Goal: Information Seeking & Learning: Learn about a topic

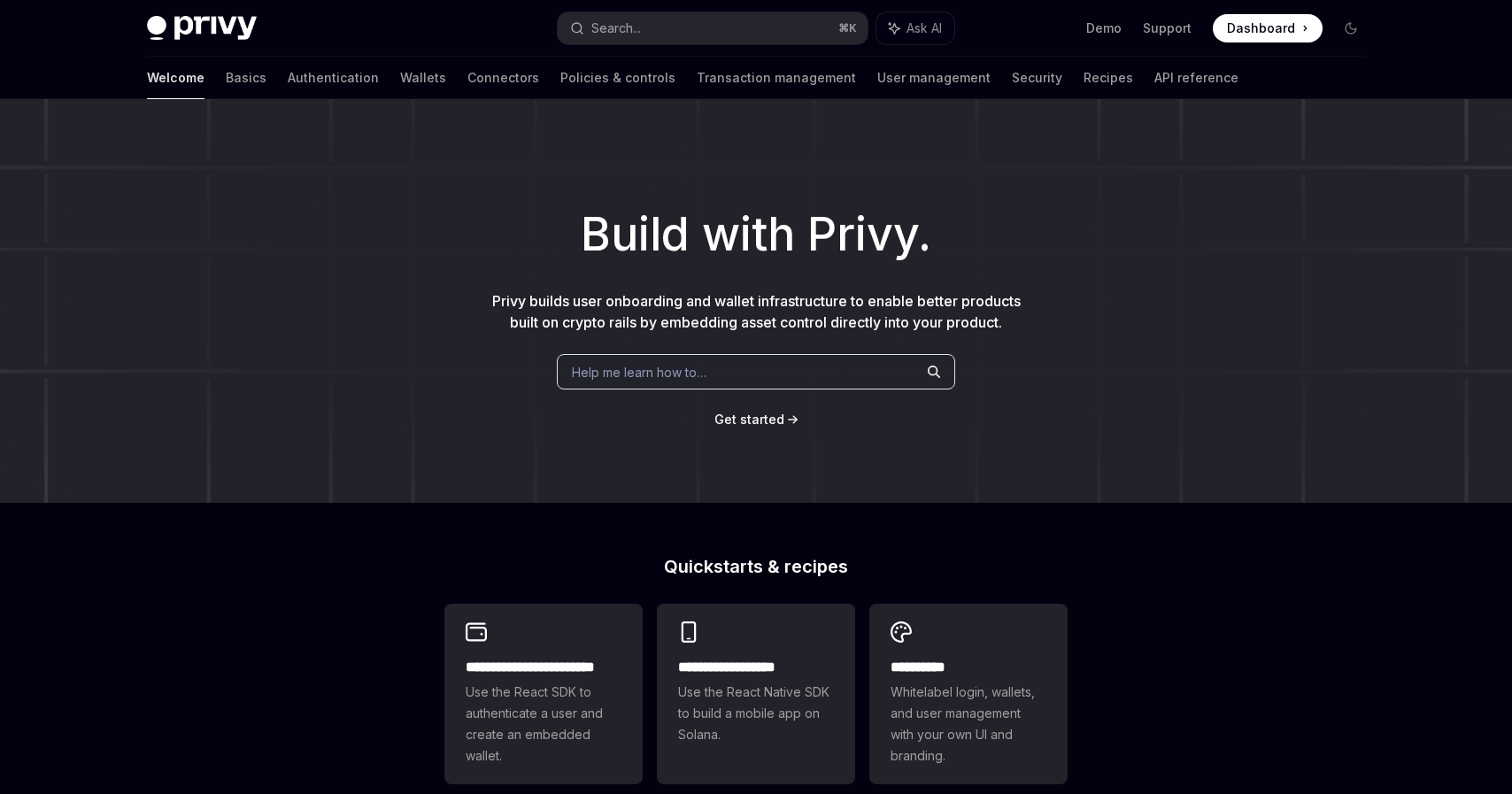
click at [344, 324] on div "Build with Privy. Privy builds user onboarding and wallet infrastructure to ena…" at bounding box center [756, 301] width 1512 height 403
click at [715, 27] on button "Search... ⌘ K" at bounding box center [712, 29] width 310 height 32
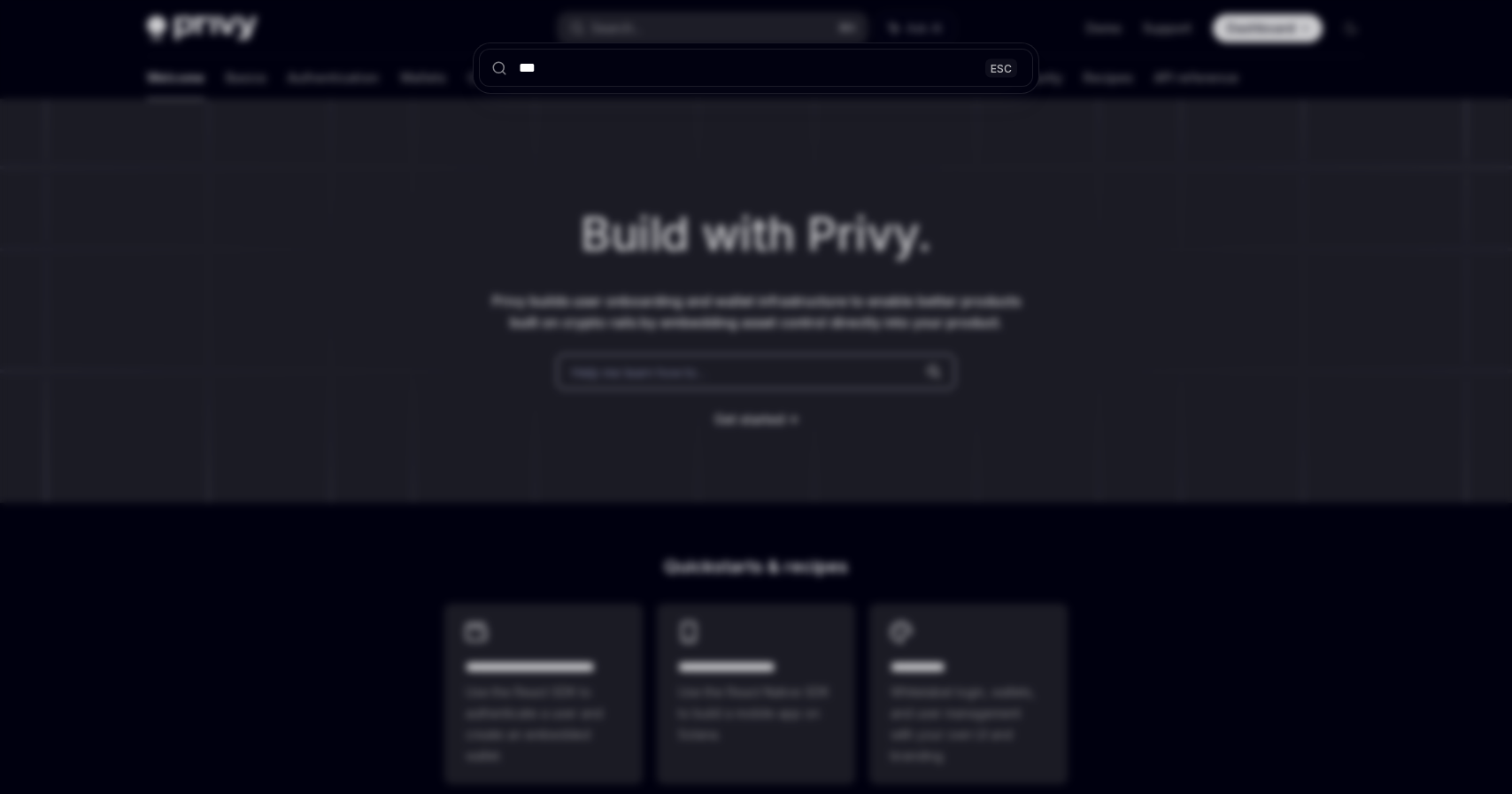
type input "****"
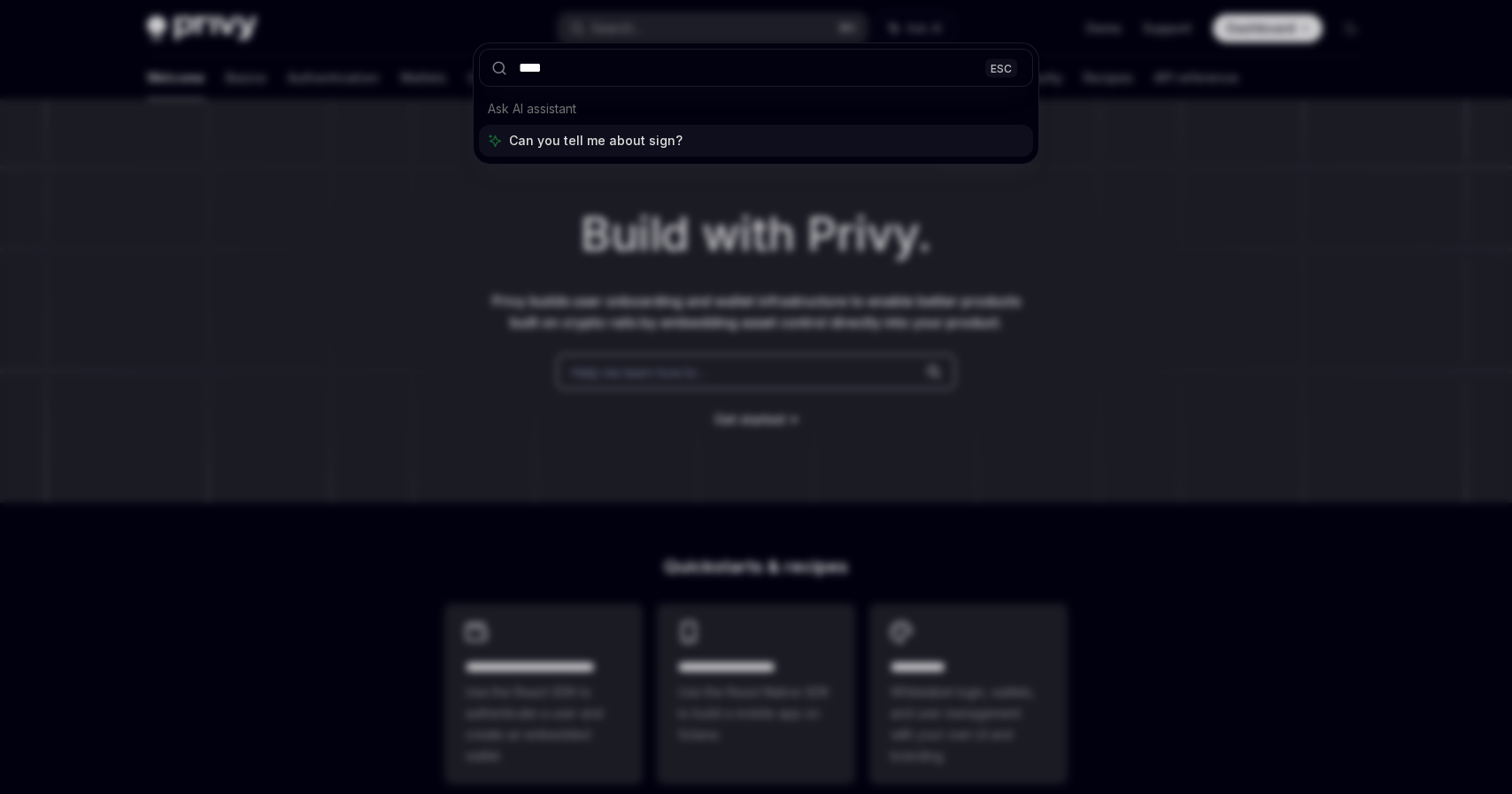
type textarea "*"
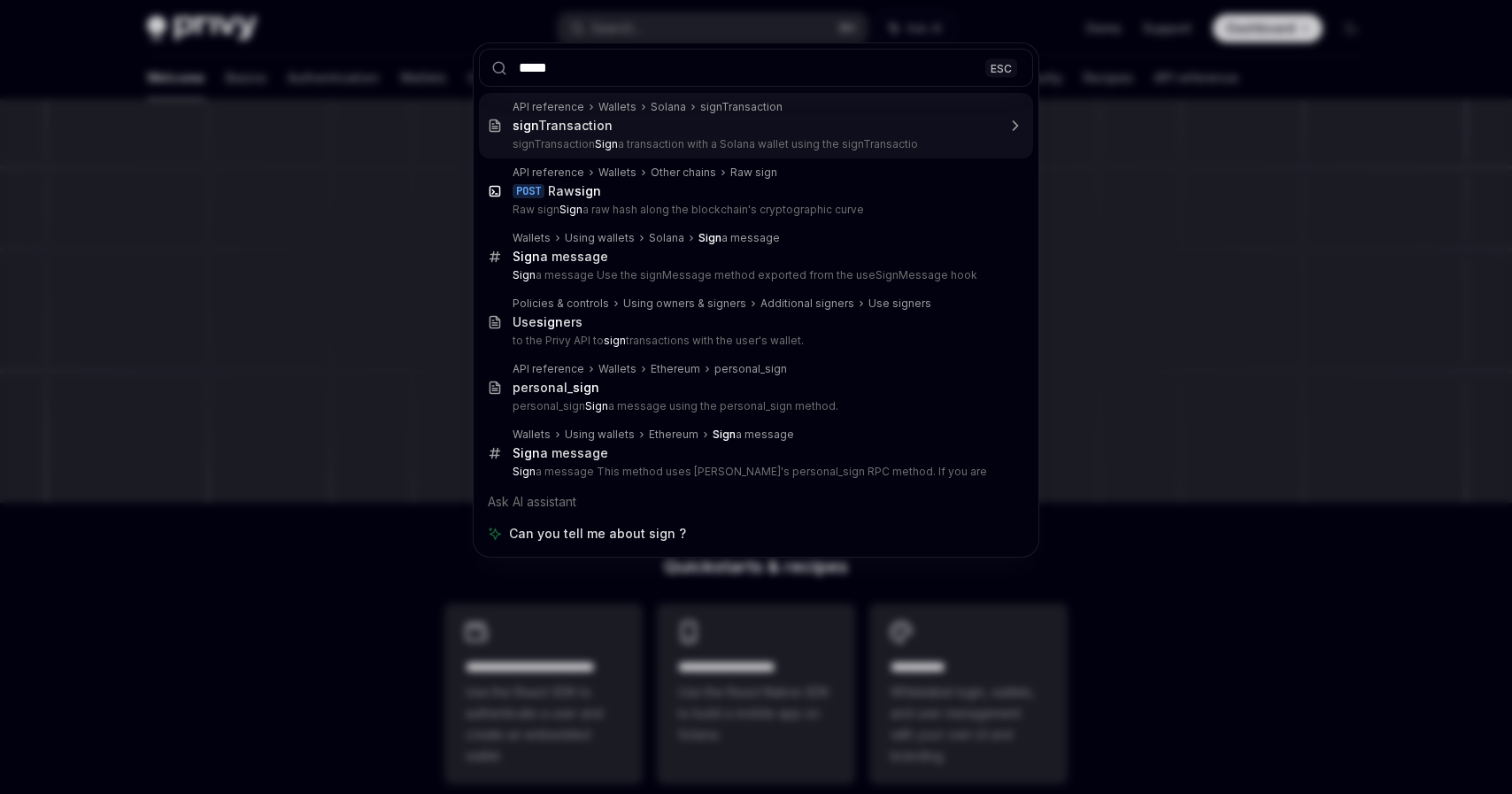
type input "****"
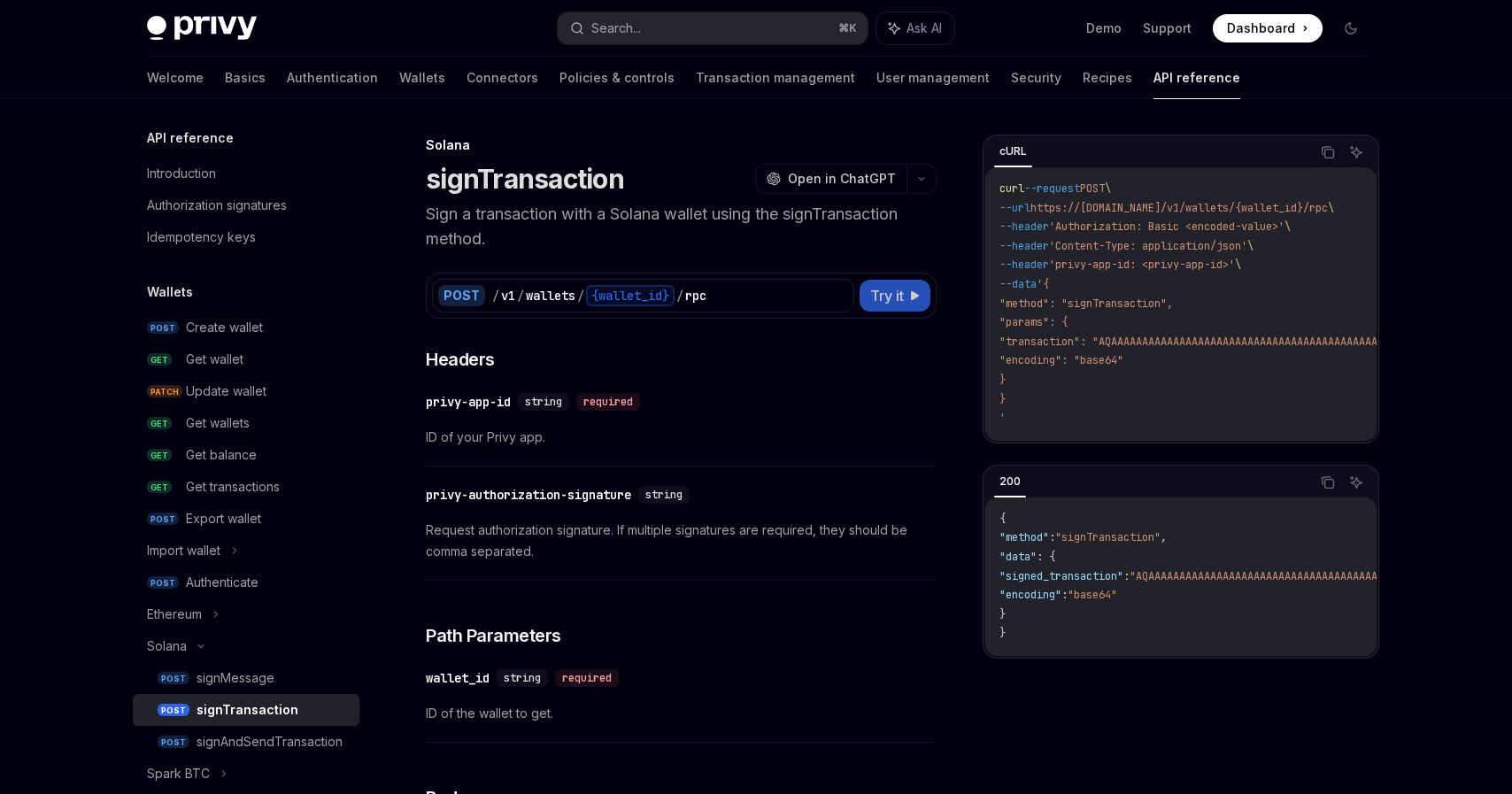
click at [895, 291] on span "Try it" at bounding box center [887, 296] width 34 height 22
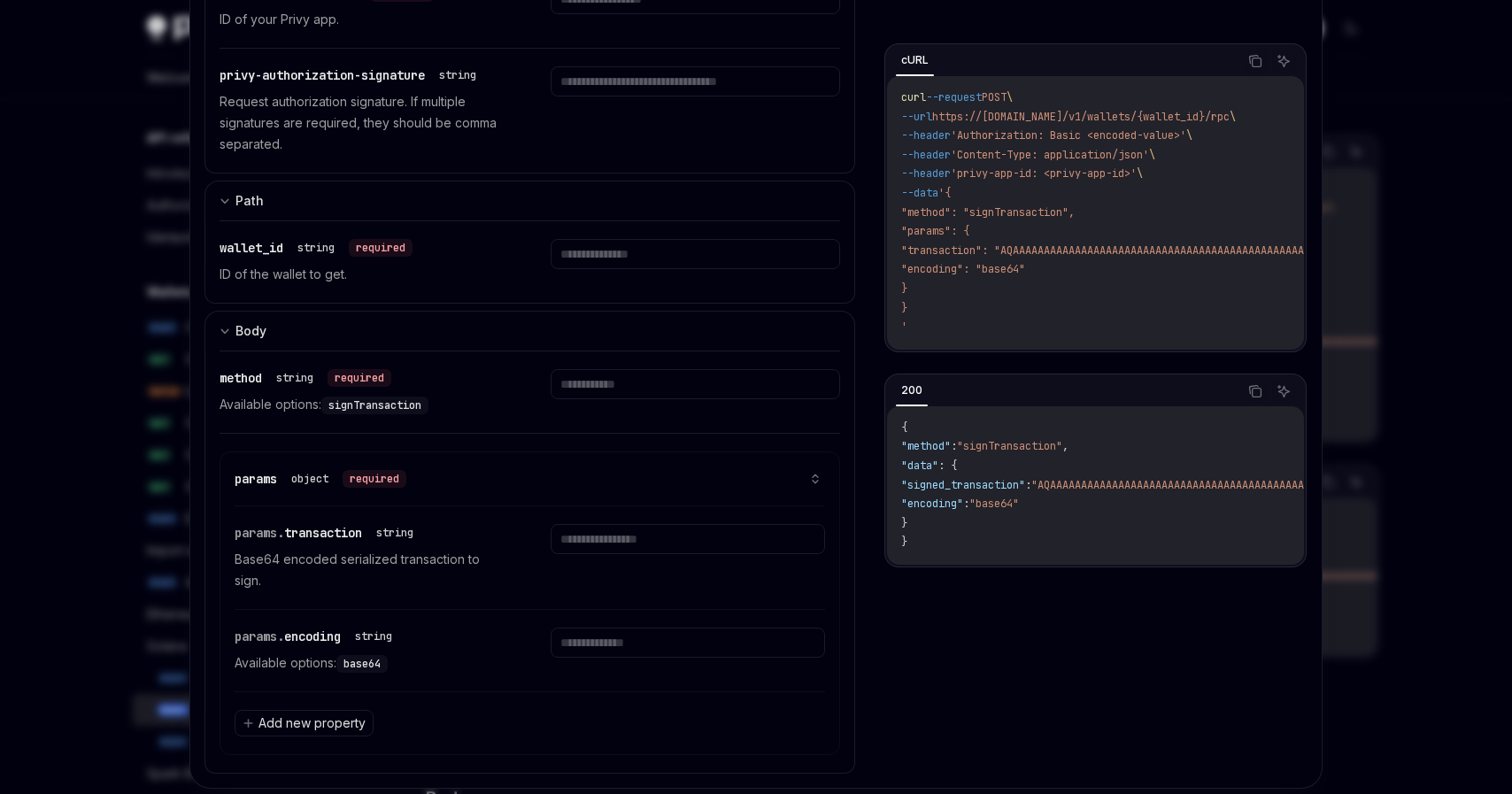
scroll to position [469, 0]
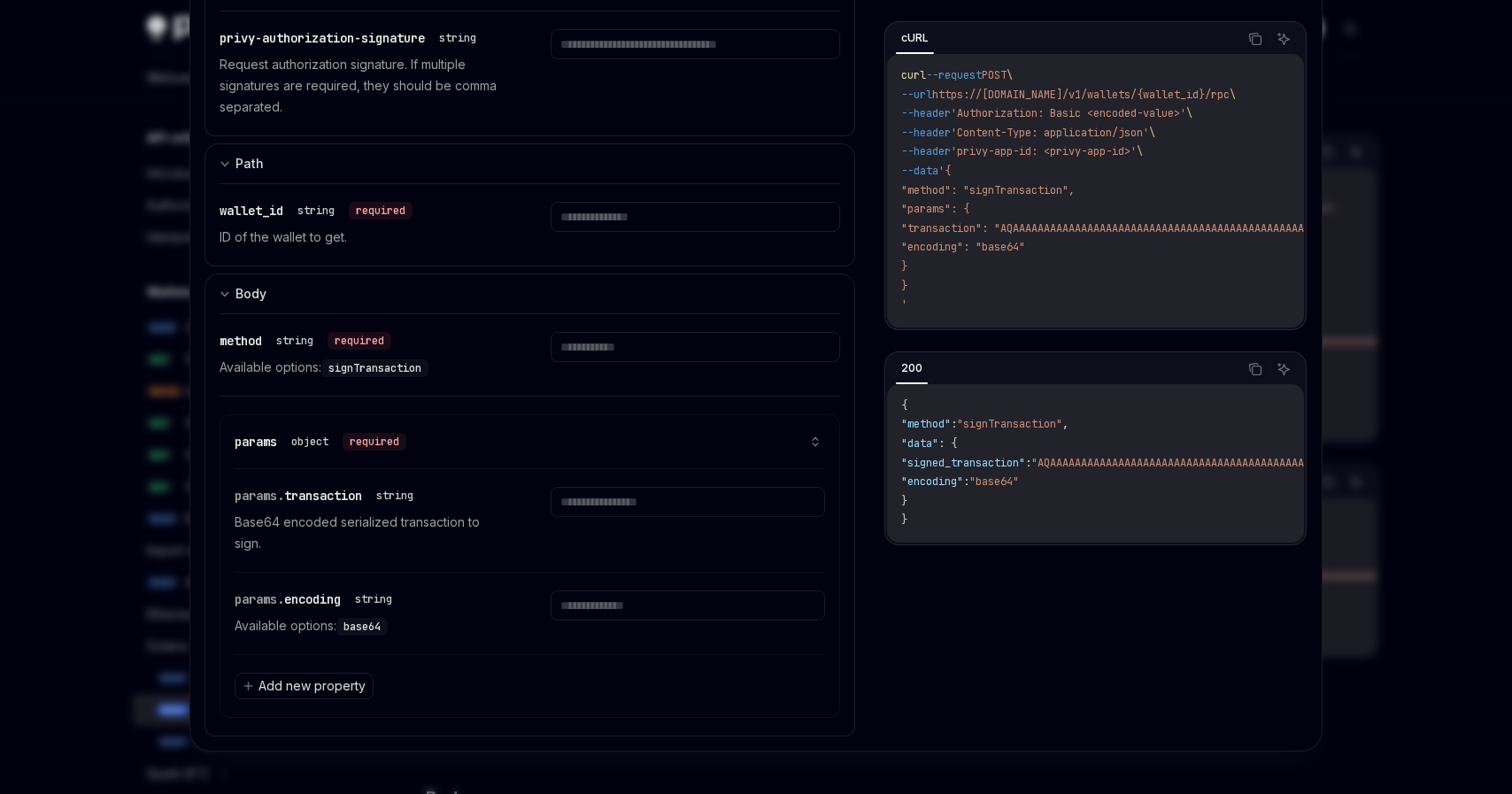
click at [35, 393] on div at bounding box center [756, 397] width 1512 height 794
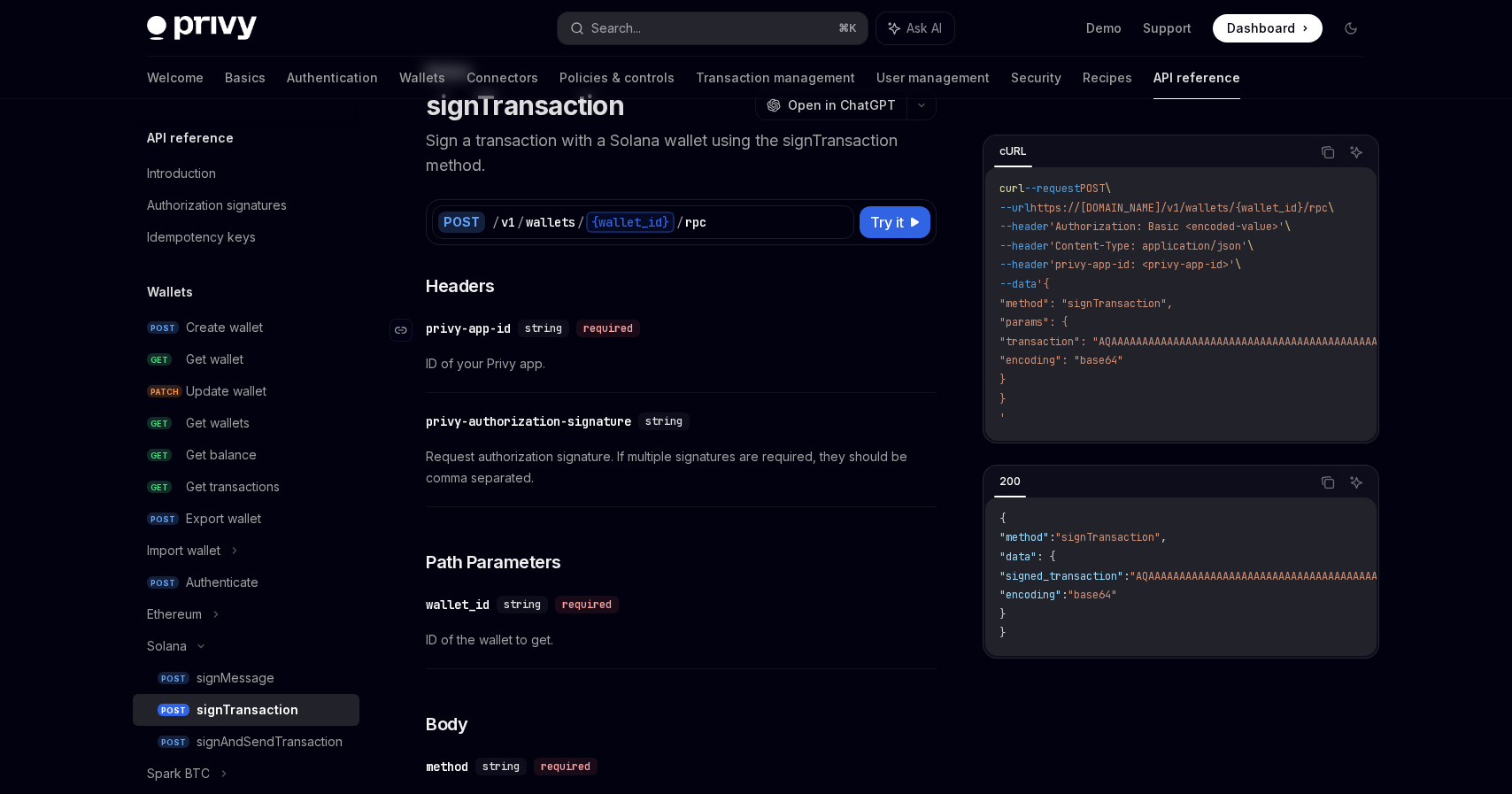
scroll to position [84, 0]
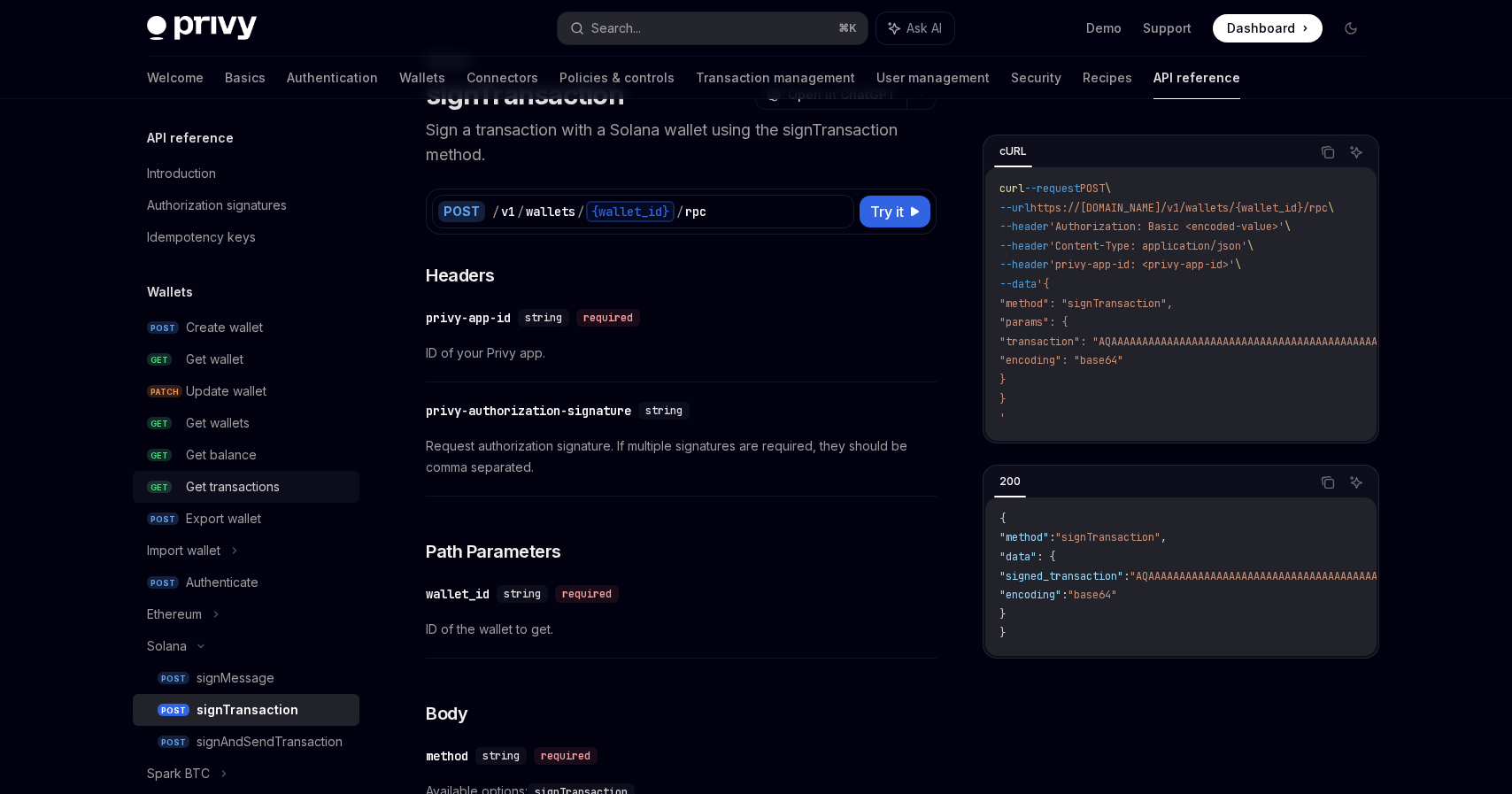
click at [264, 487] on div "Get transactions" at bounding box center [232, 487] width 94 height 22
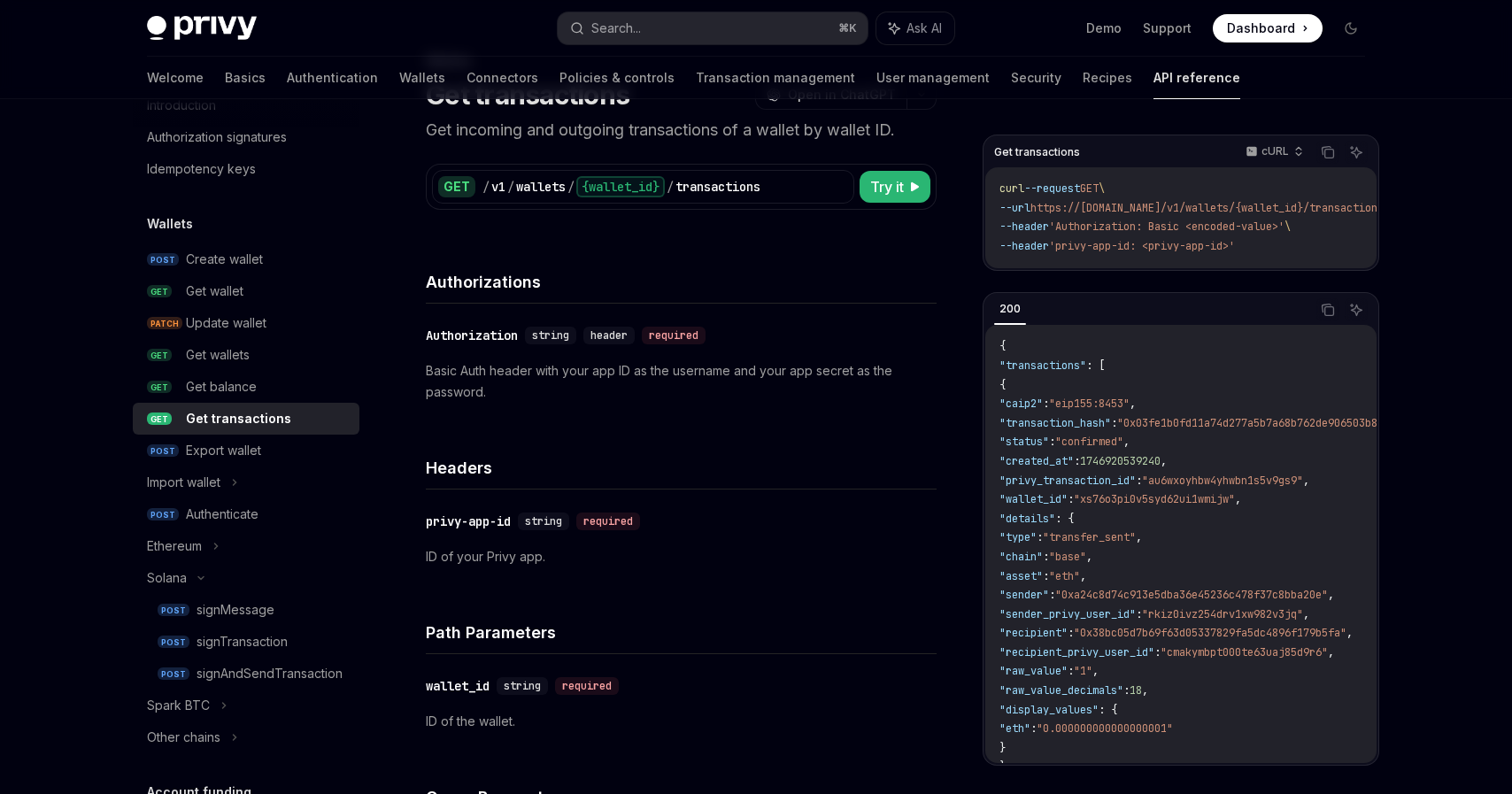
scroll to position [91, 0]
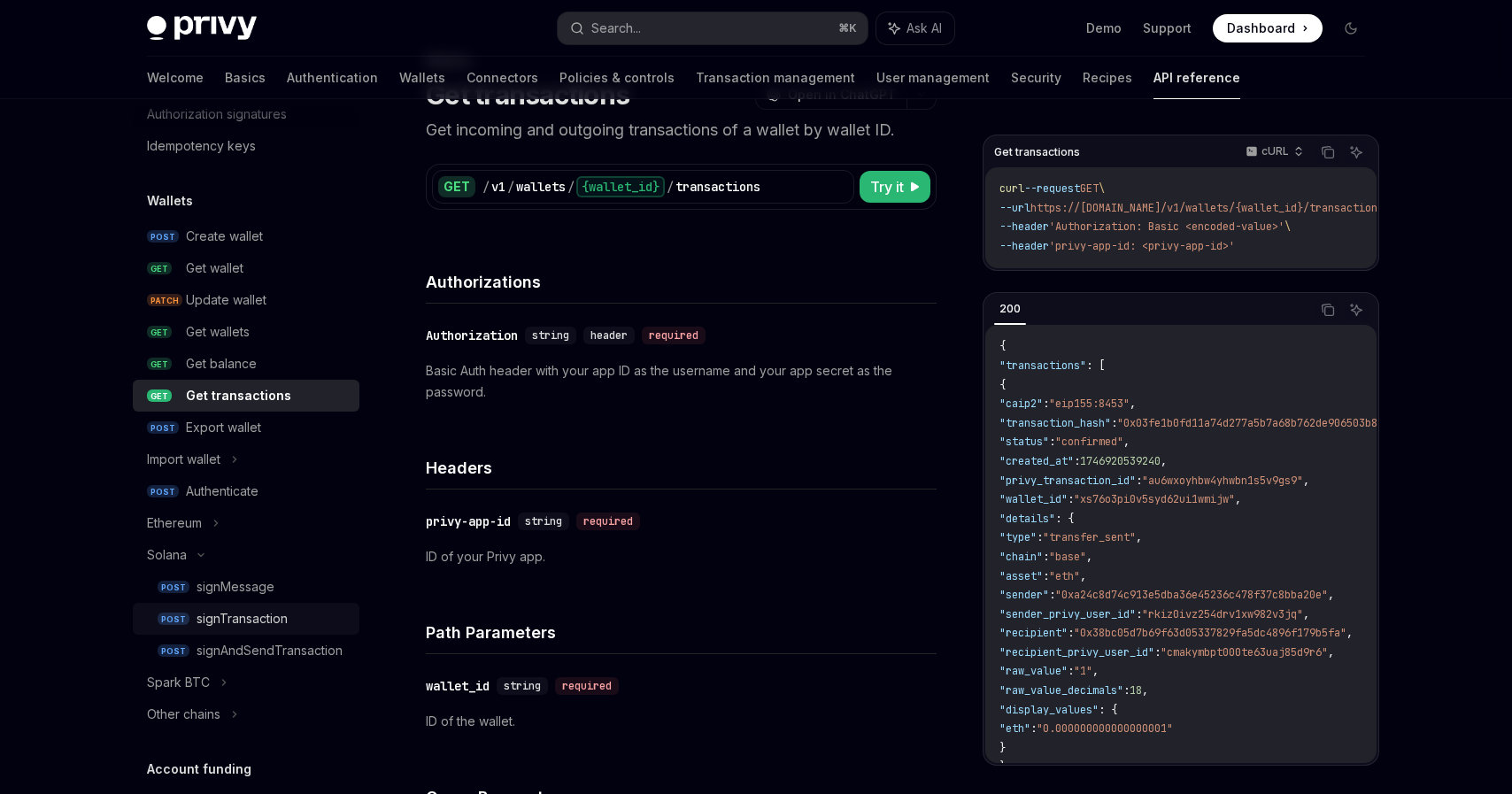
click at [268, 617] on div "signTransaction" at bounding box center [242, 619] width 91 height 22
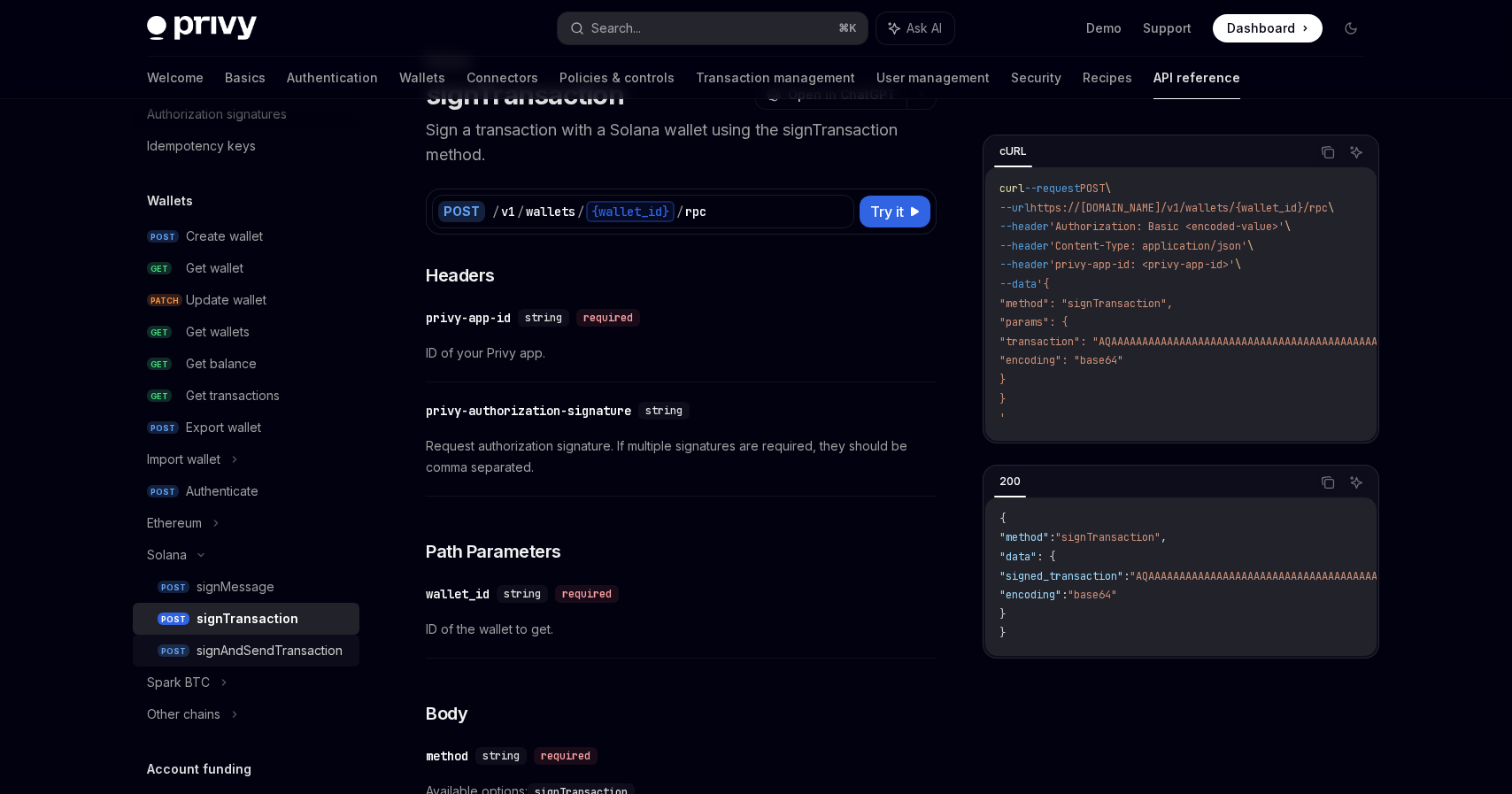
click at [315, 657] on div "signAndSendTransaction" at bounding box center [269, 651] width 146 height 22
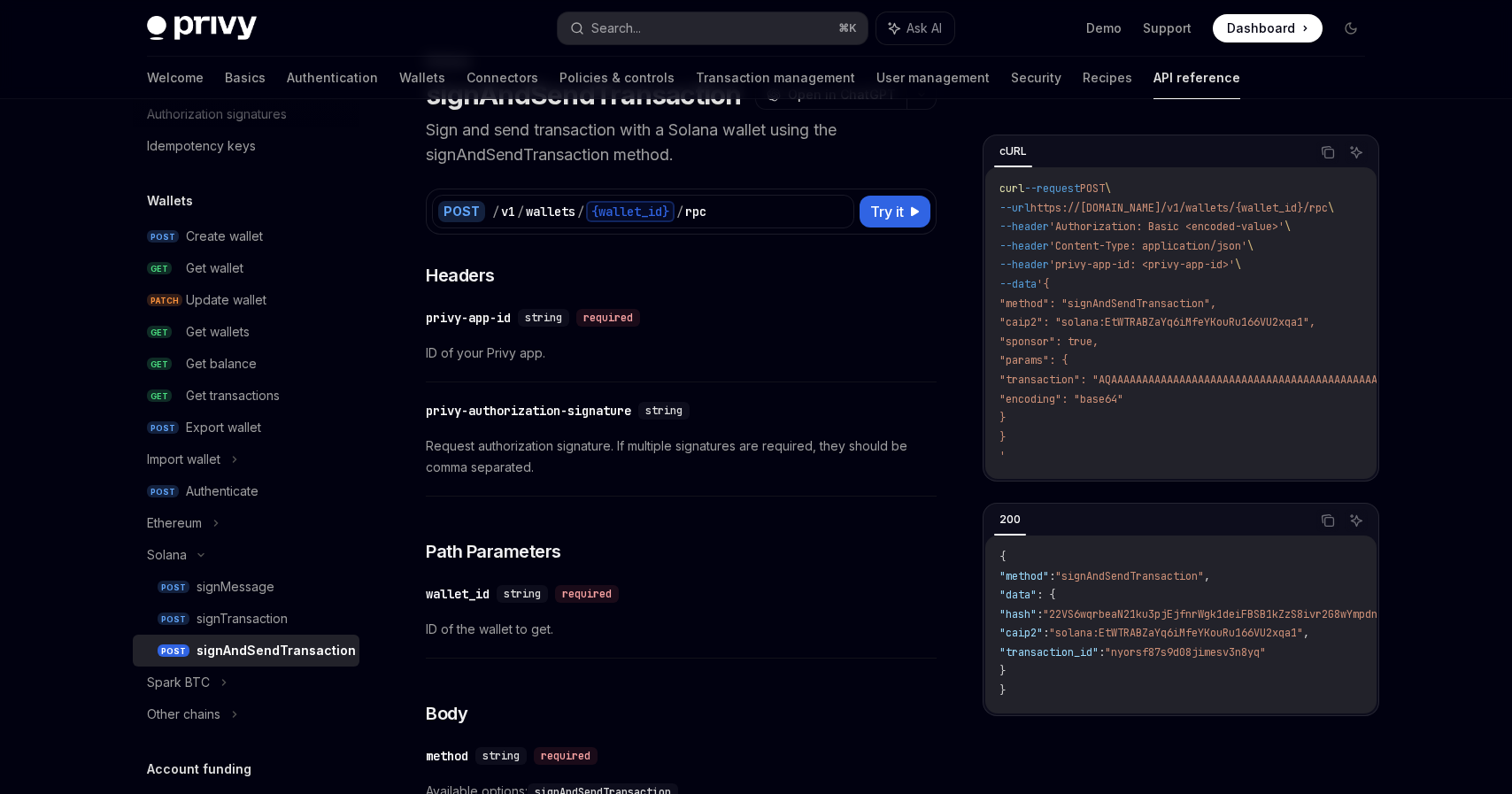
click at [256, 643] on div "signAndSendTransaction" at bounding box center [276, 651] width 160 height 22
click at [288, 627] on div "signTransaction" at bounding box center [242, 619] width 91 height 22
type textarea "*"
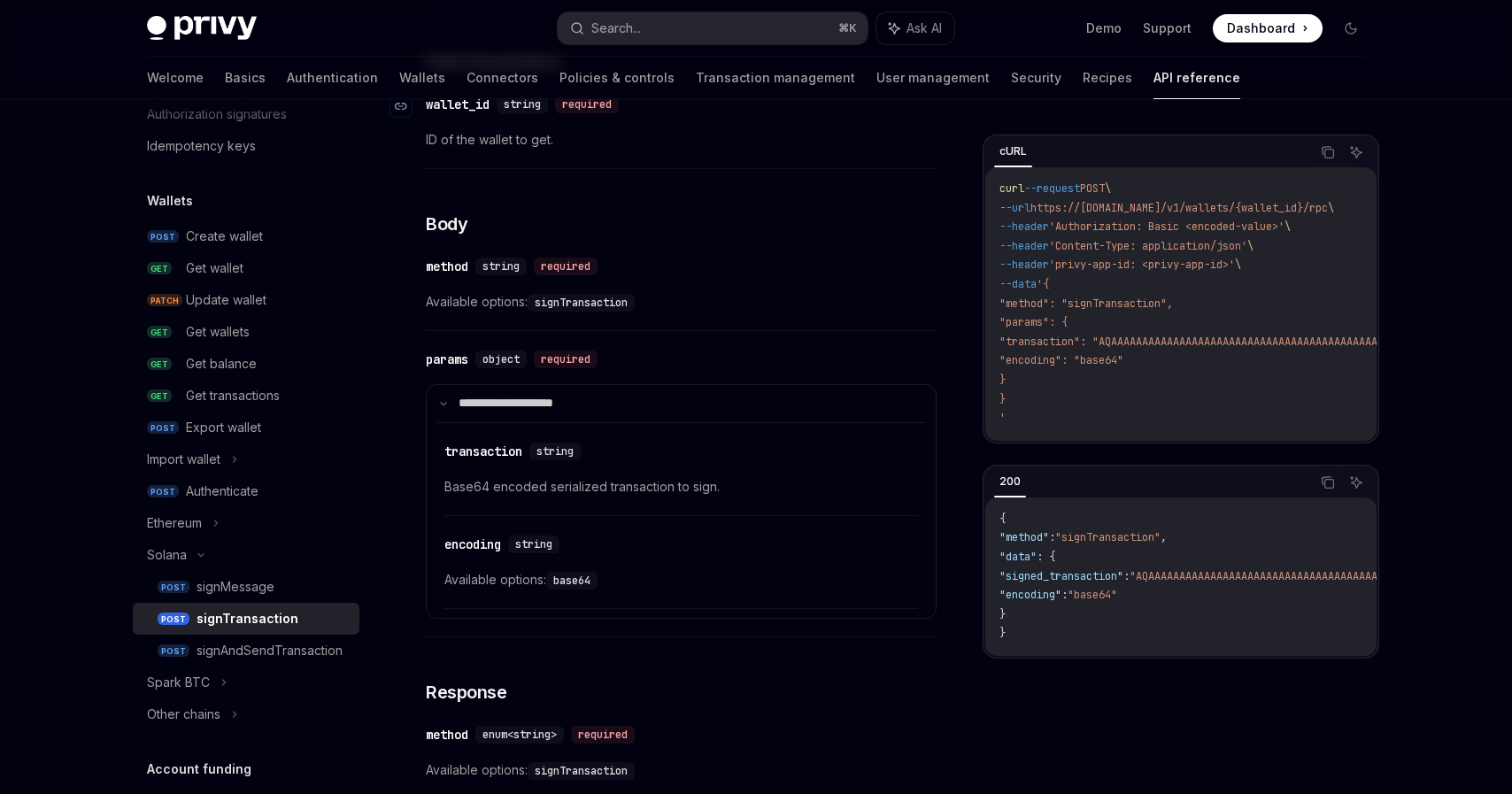
scroll to position [609, 0]
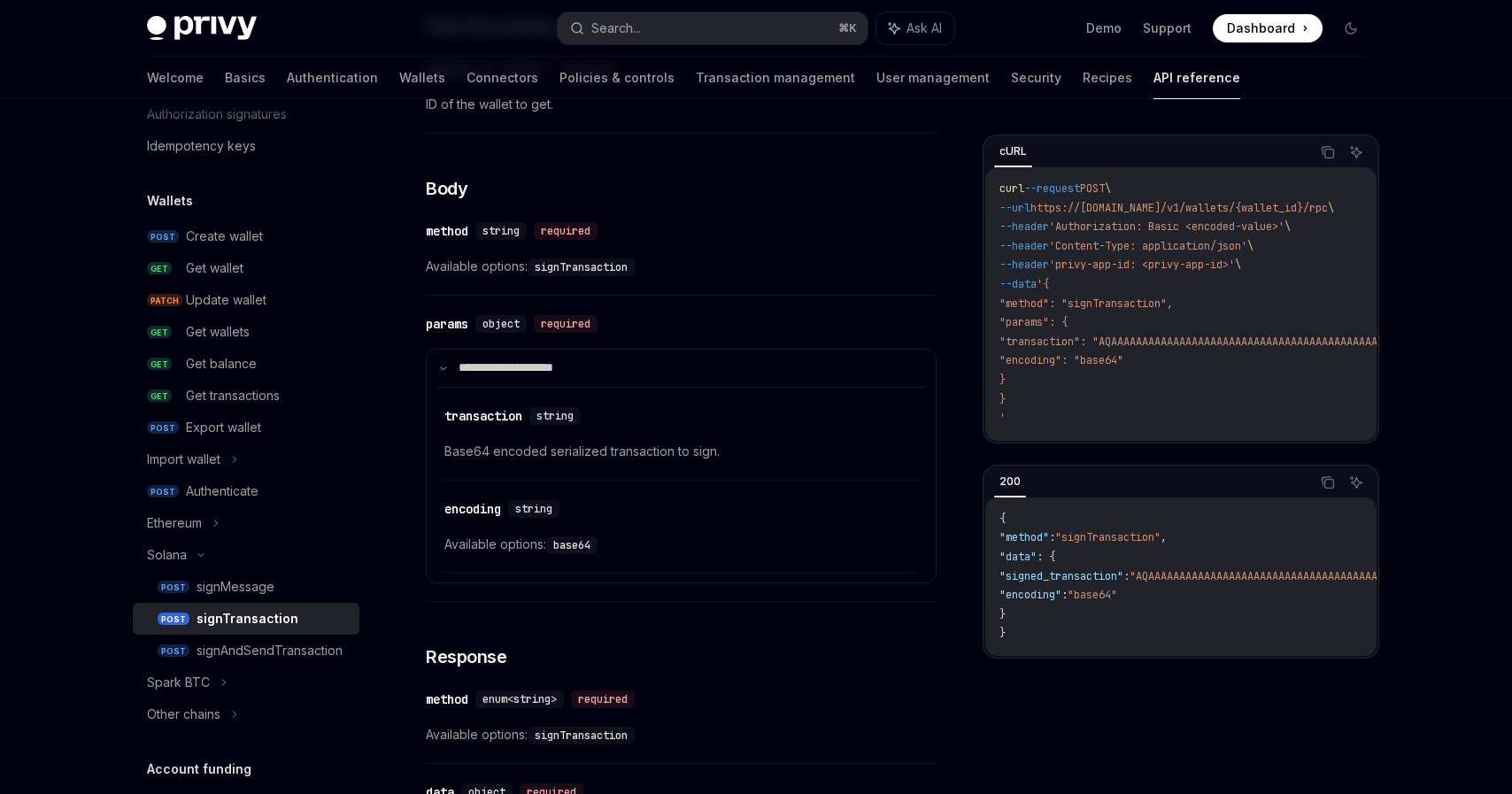
click at [613, 267] on code "signTransaction" at bounding box center [581, 267] width 108 height 18
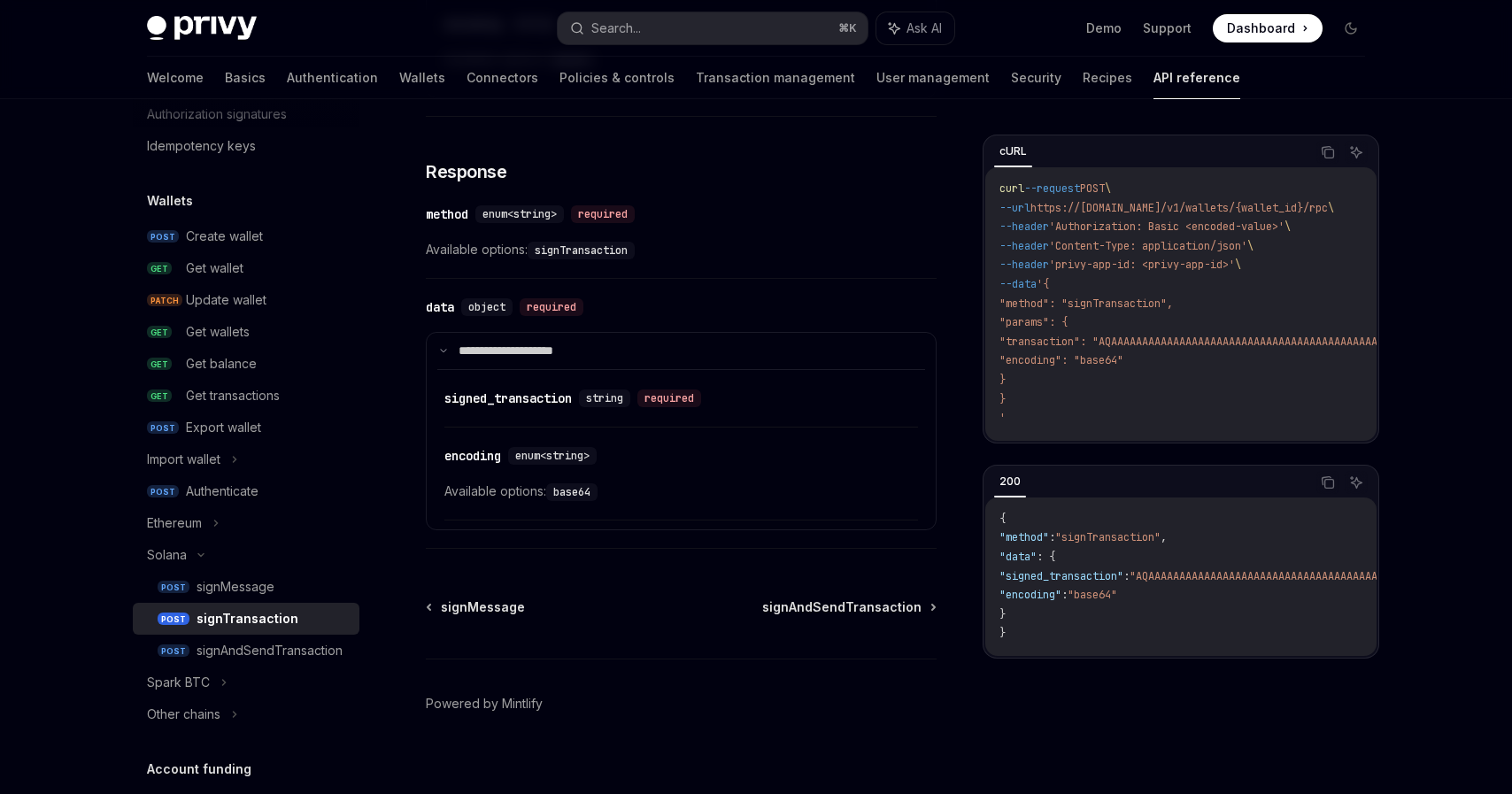
scroll to position [1100, 0]
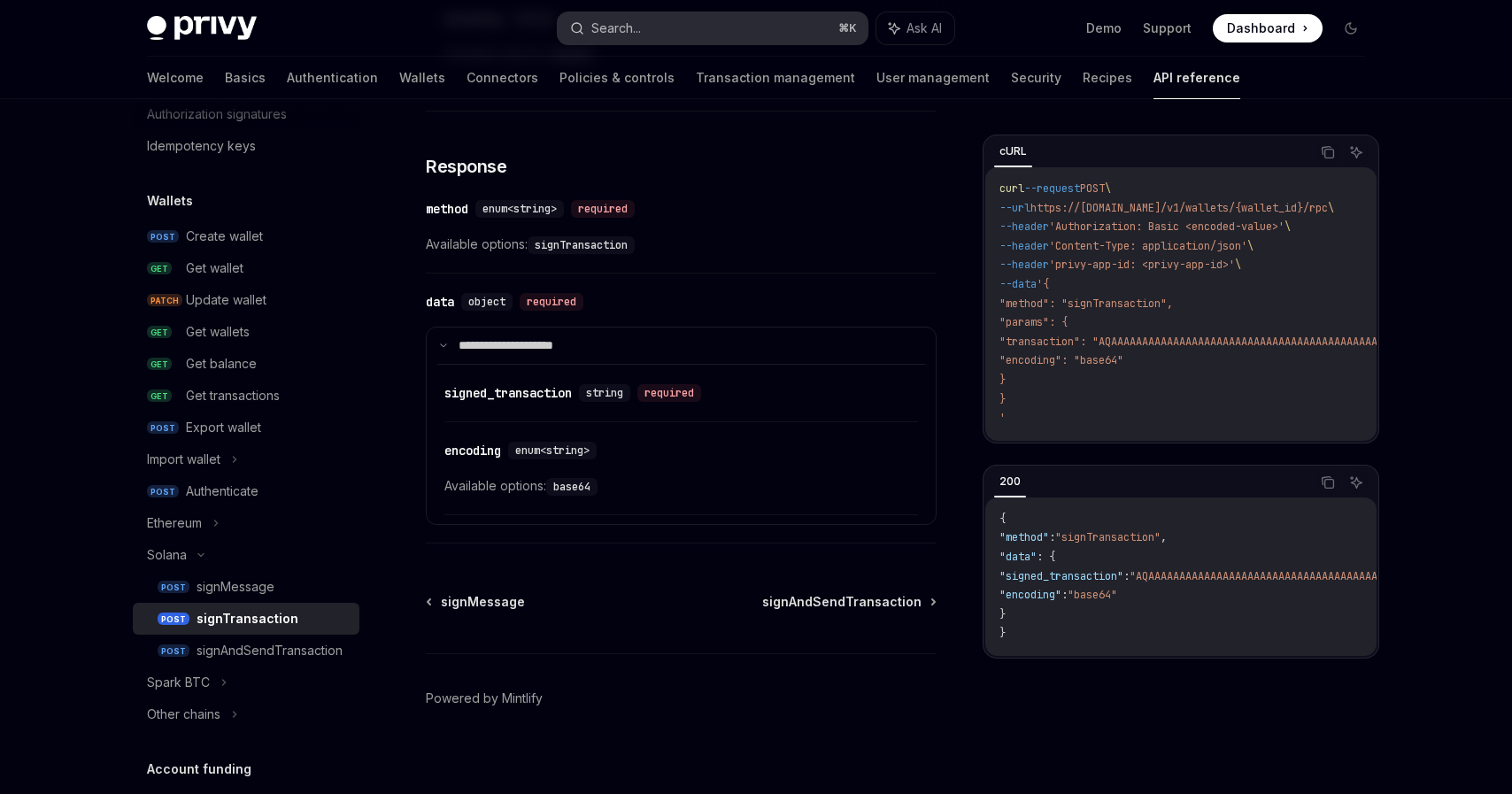
click at [675, 37] on button "Search... ⌘ K" at bounding box center [712, 29] width 310 height 32
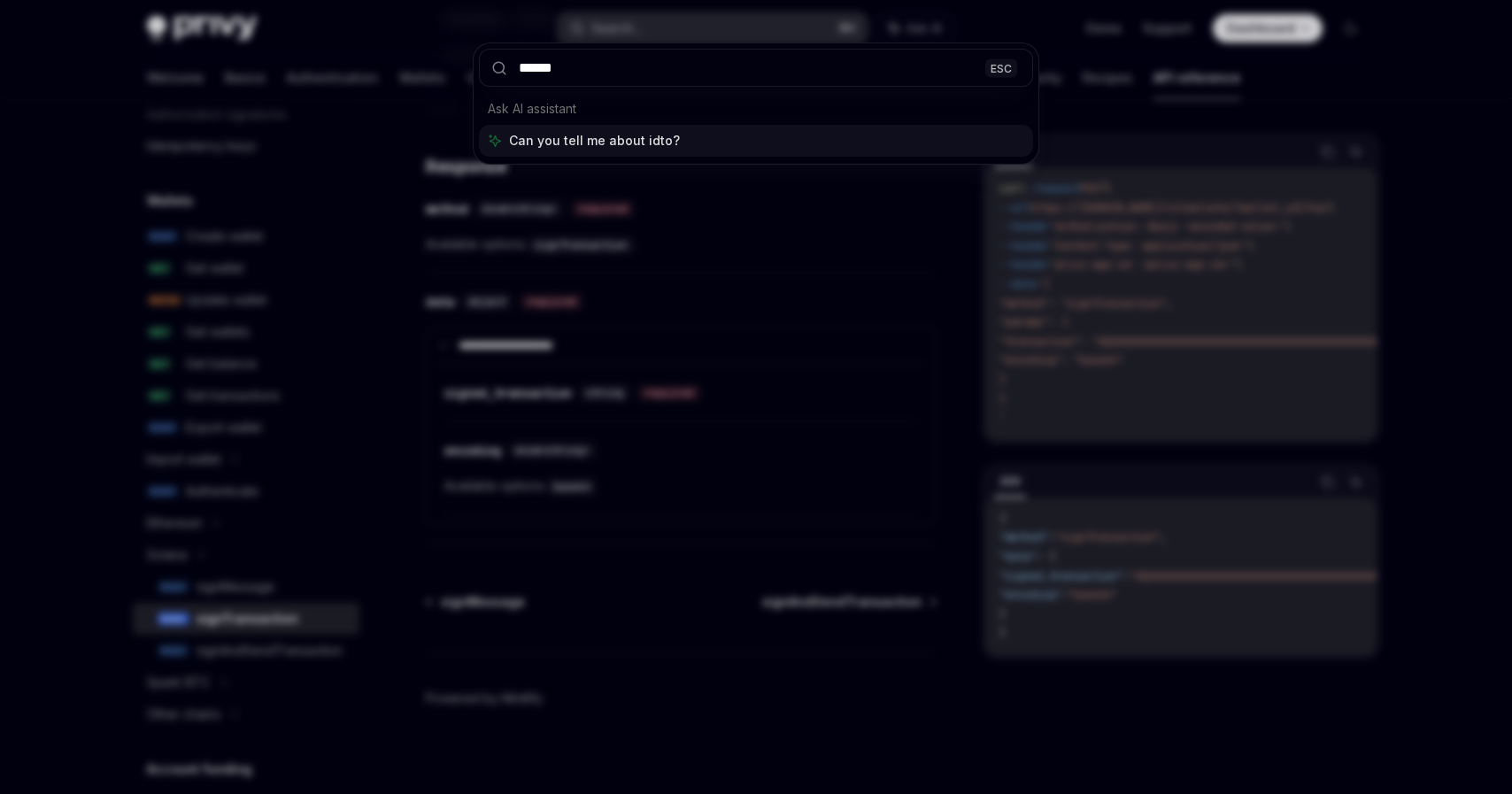
type input "*******"
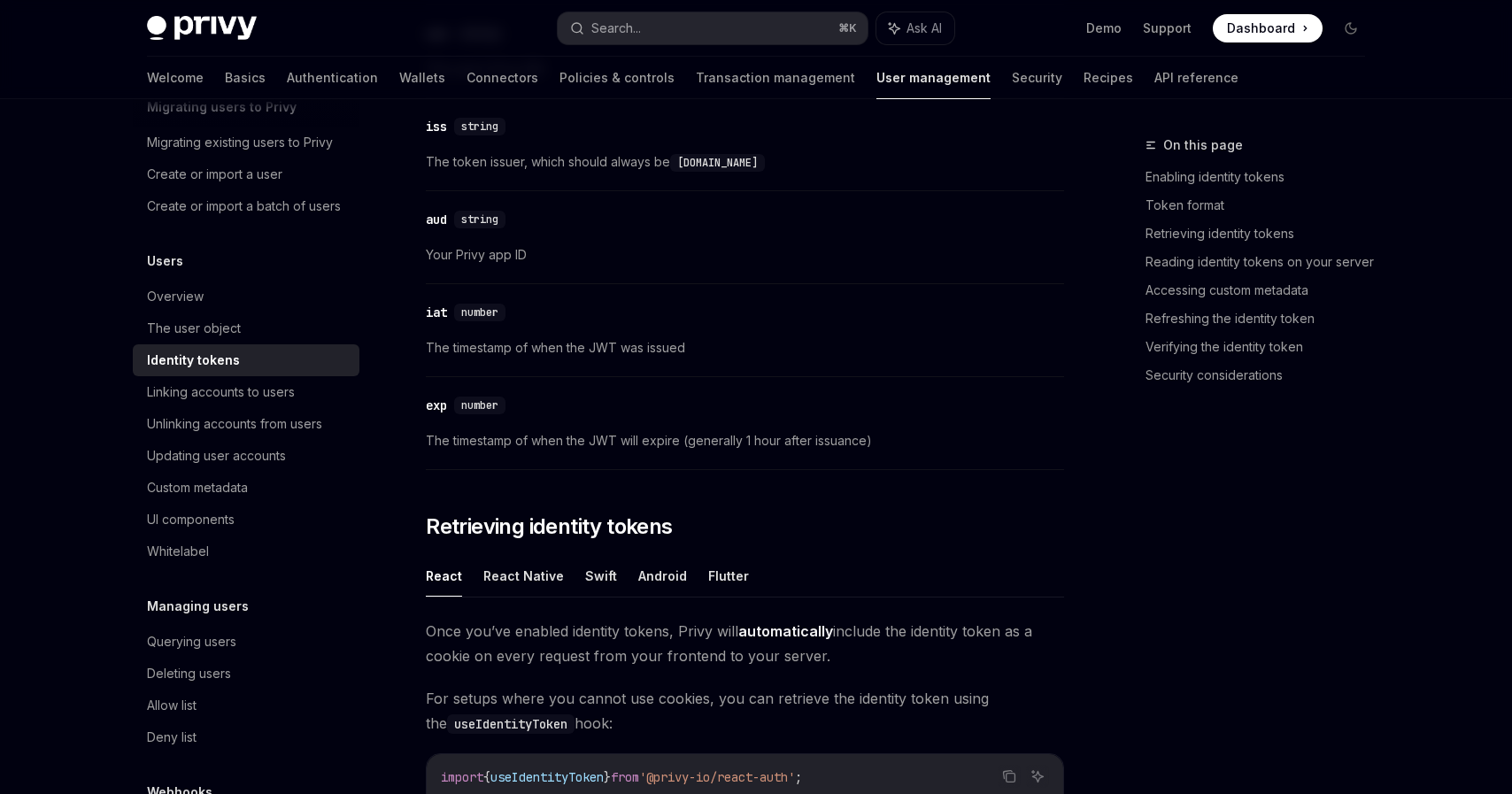
scroll to position [4664, 0]
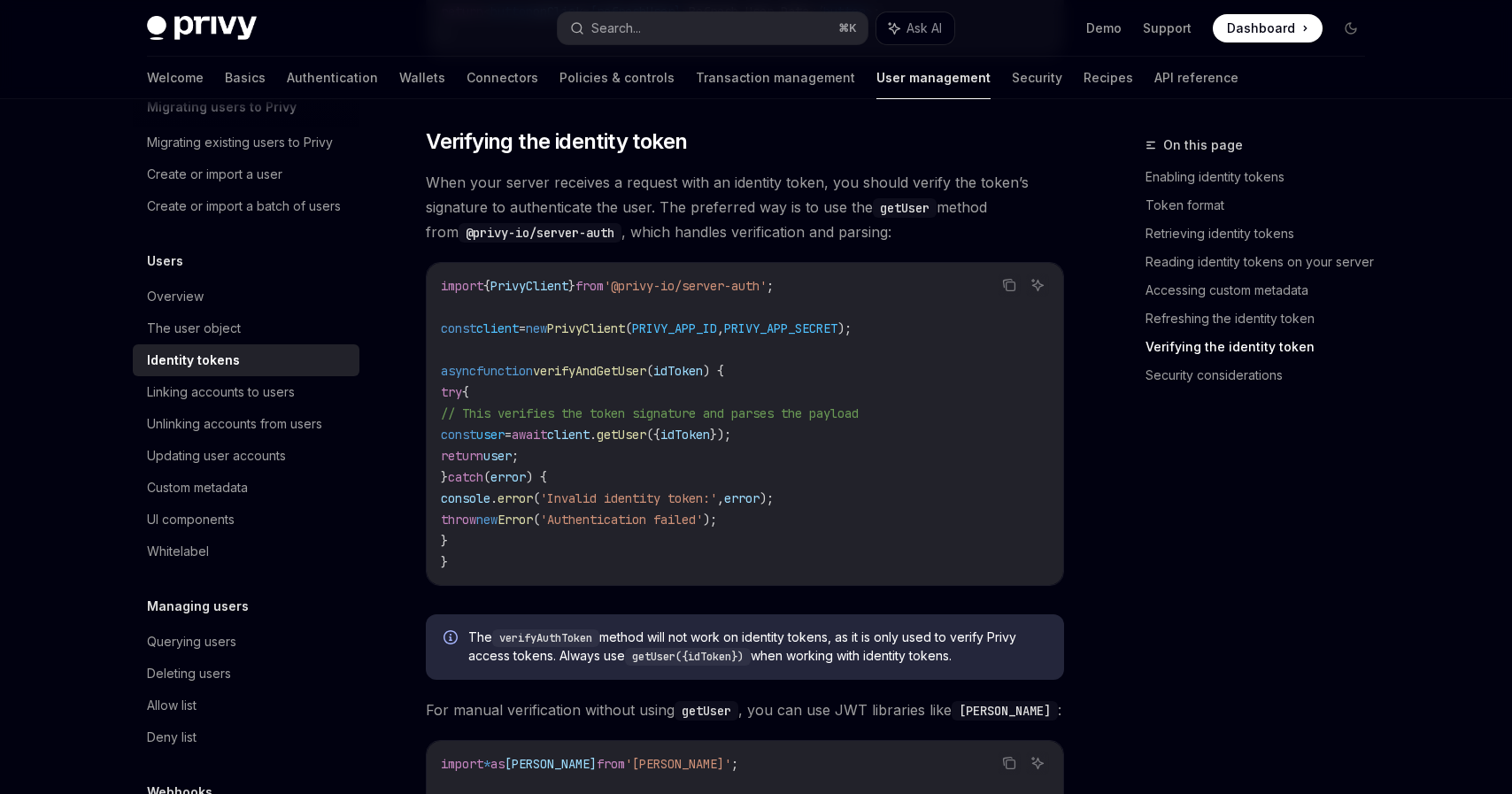
drag, startPoint x: 647, startPoint y: 218, endPoint x: 764, endPoint y: 217, distance: 117.0
click at [764, 217] on span "When your server receives a request with an identity token, you should verify t…" at bounding box center [745, 206] width 638 height 74
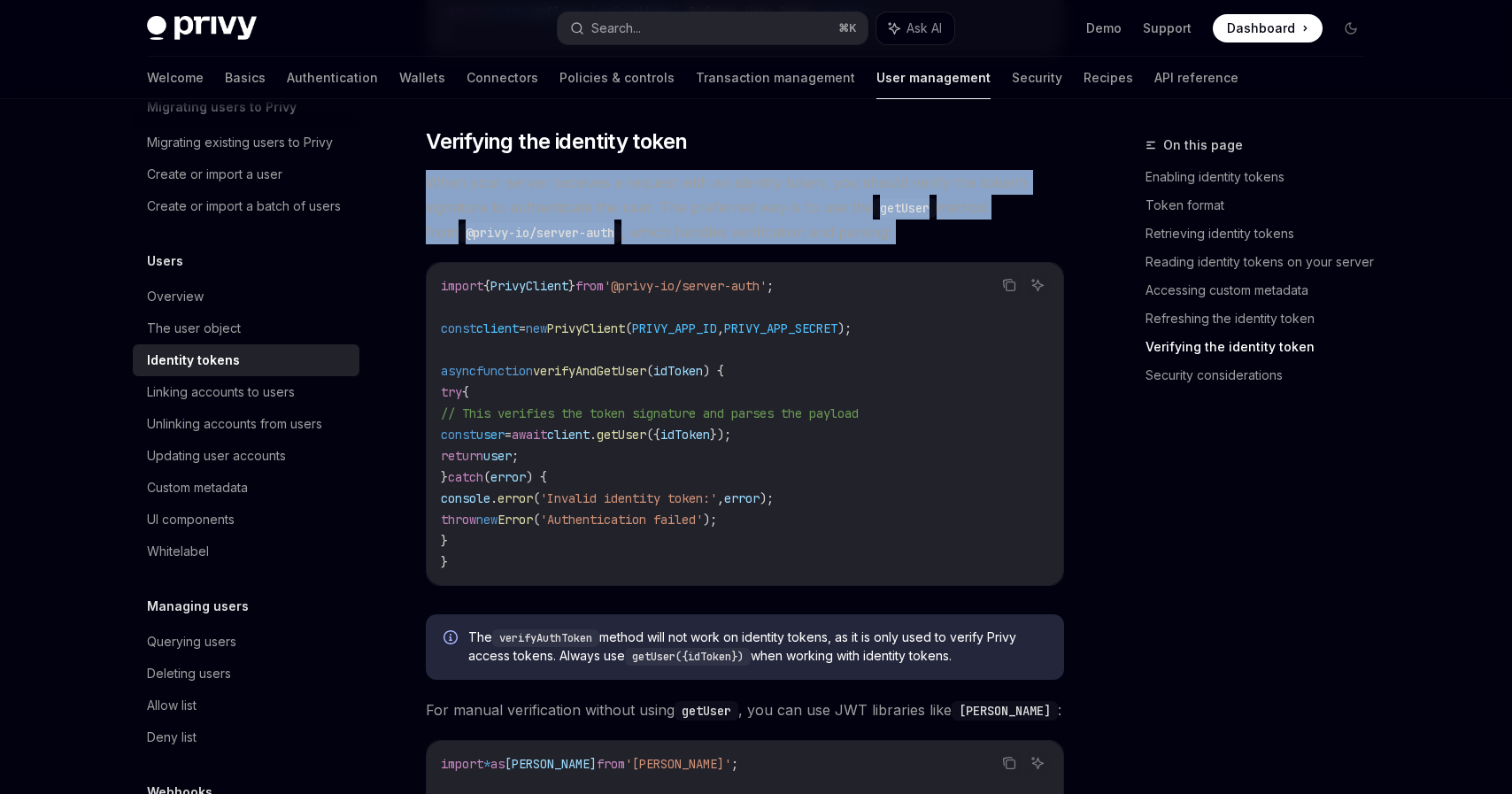
click at [764, 217] on span "When your server receives a request with an identity token, you should verify t…" at bounding box center [745, 206] width 638 height 74
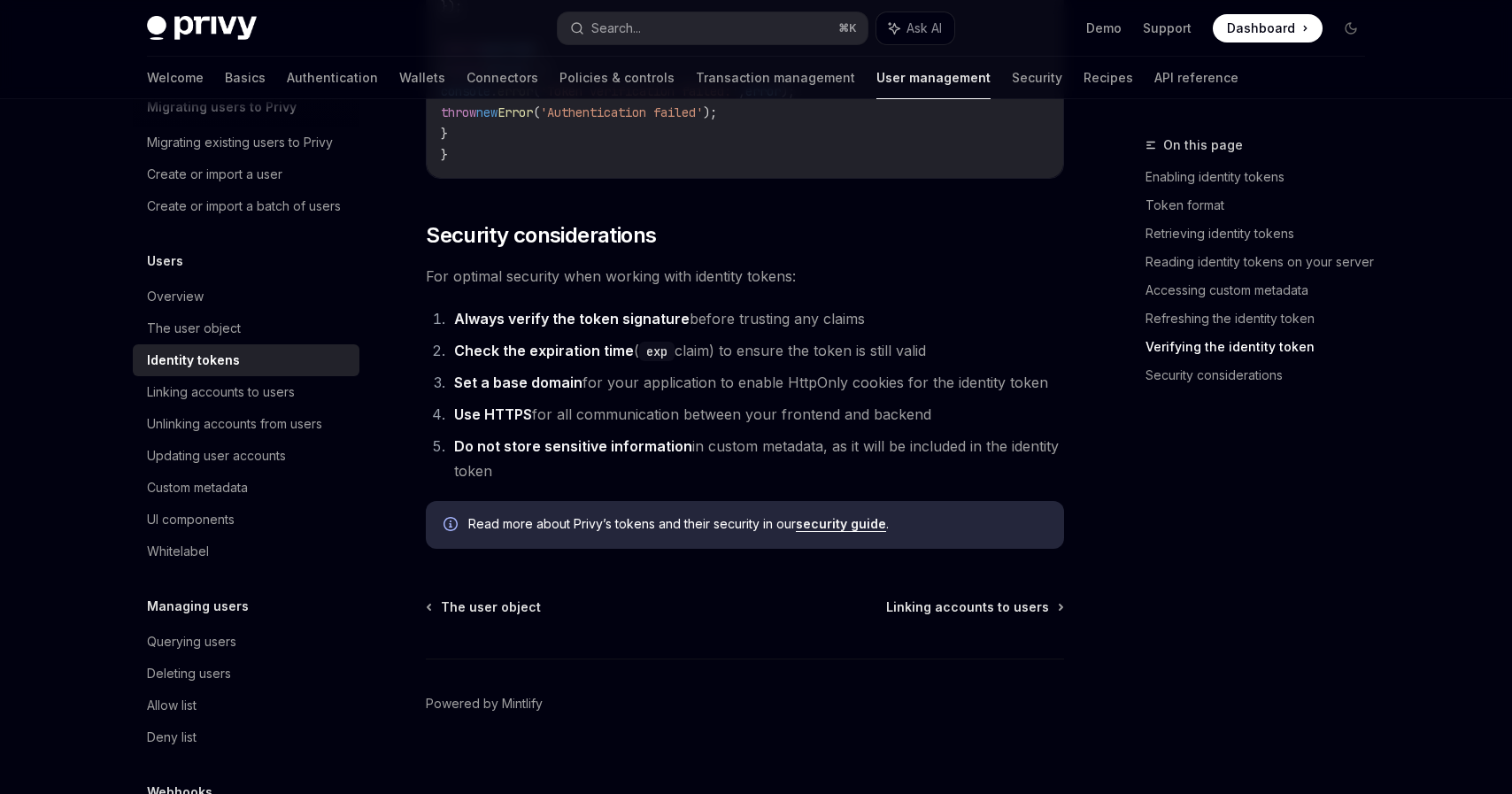
scroll to position [5708, 0]
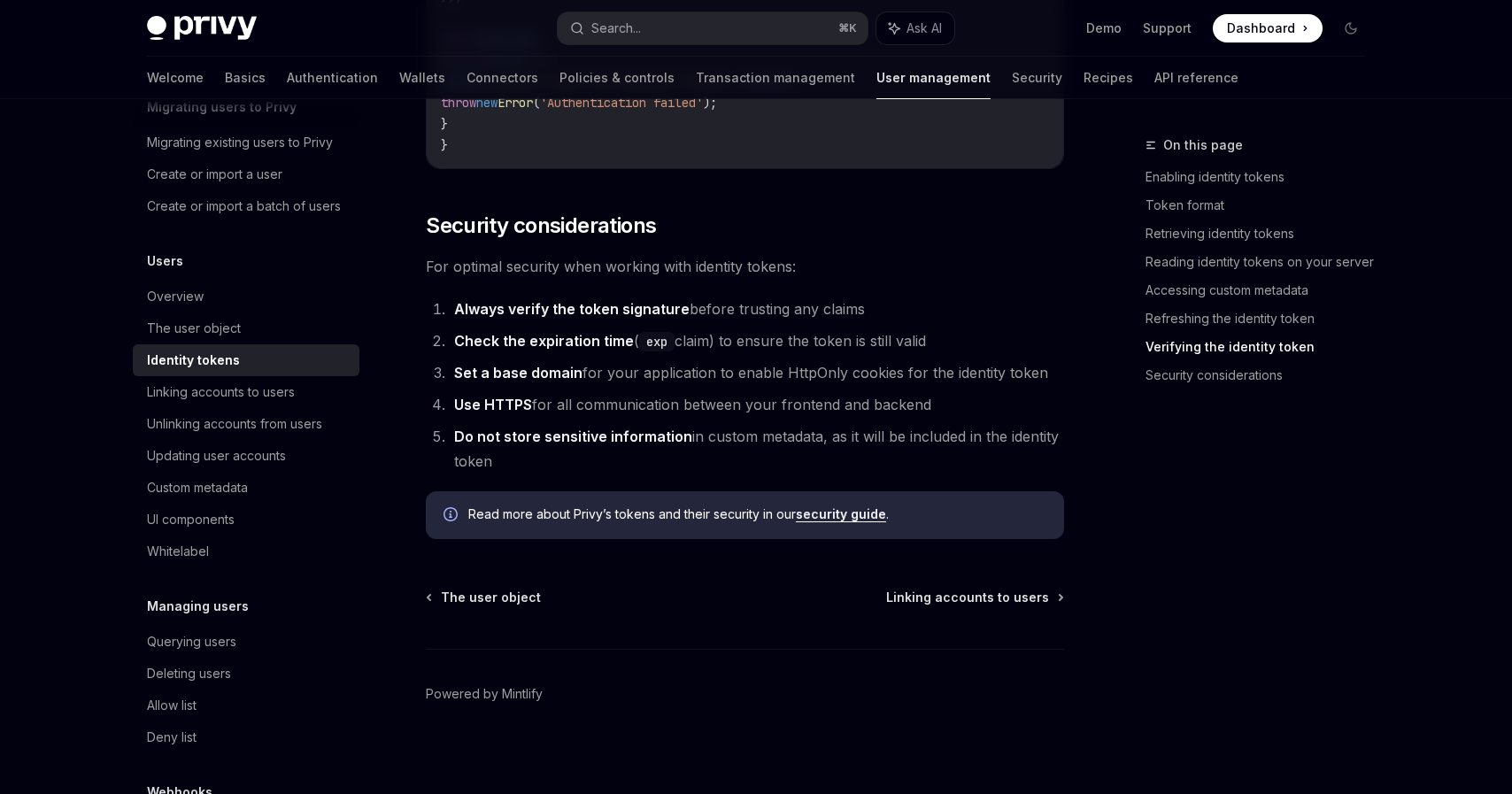
click at [696, 384] on li "Set a base domain for your application to enable HttpOnly cookies for the ident…" at bounding box center [756, 372] width 615 height 25
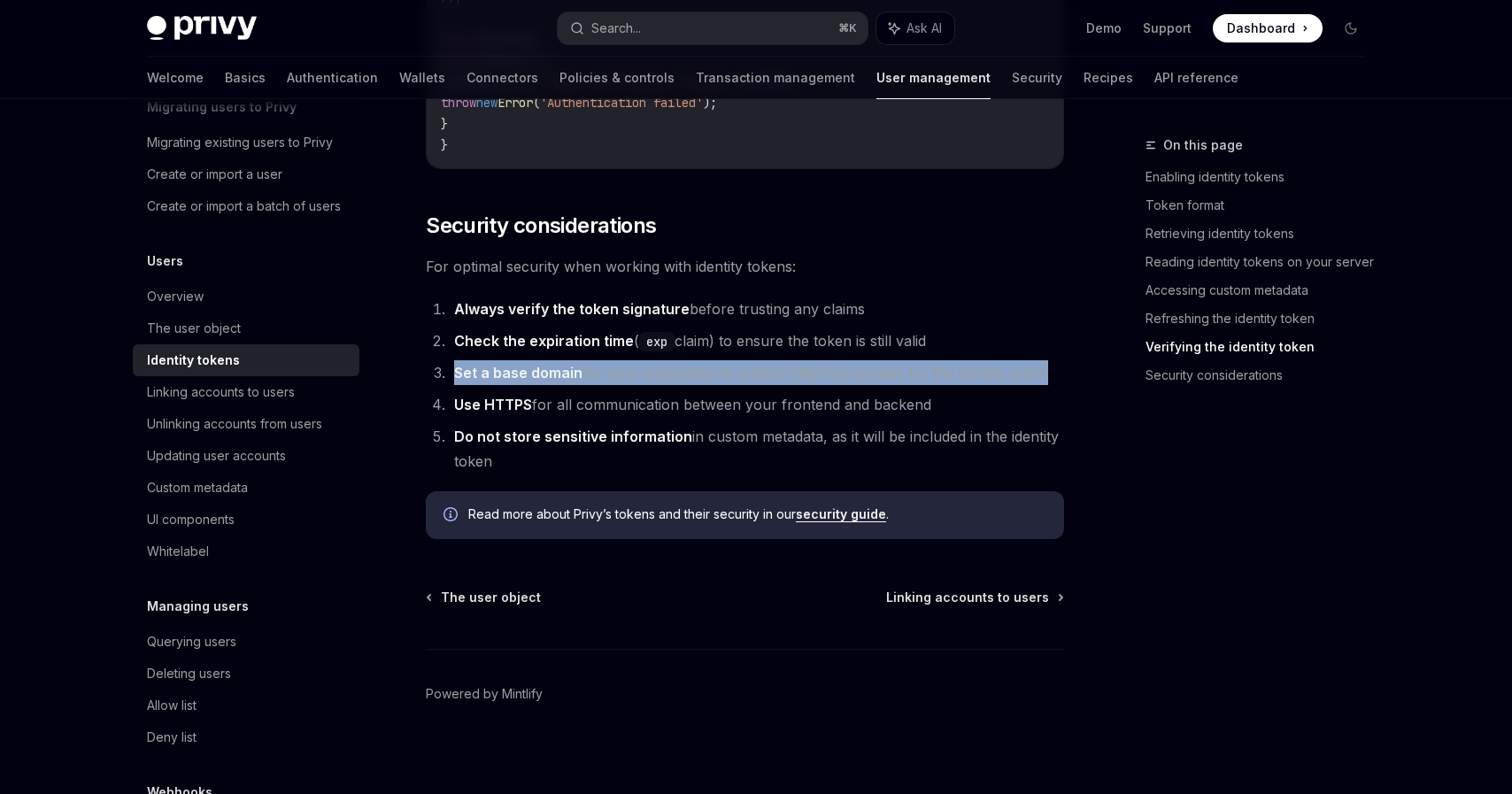
click at [696, 384] on li "Set a base domain for your application to enable HttpOnly cookies for the ident…" at bounding box center [756, 372] width 615 height 25
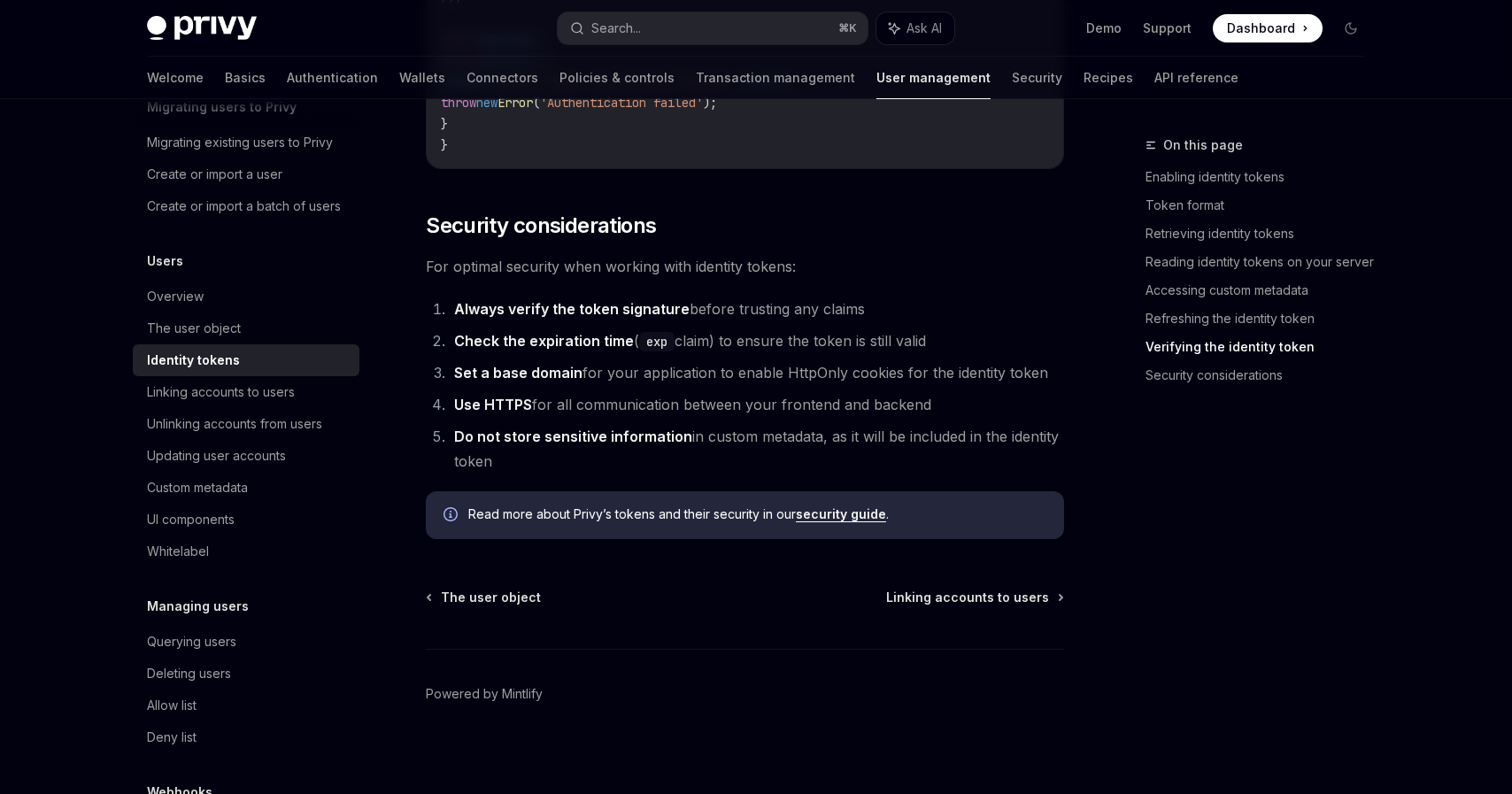
click at [748, 417] on li "Use HTTPS for all communication between your frontend and backend" at bounding box center [756, 404] width 615 height 25
click at [779, 459] on li "Do not store sensitive information in custom metadata, as it will be included i…" at bounding box center [756, 449] width 615 height 49
click at [838, 522] on link "security guide" at bounding box center [841, 514] width 91 height 16
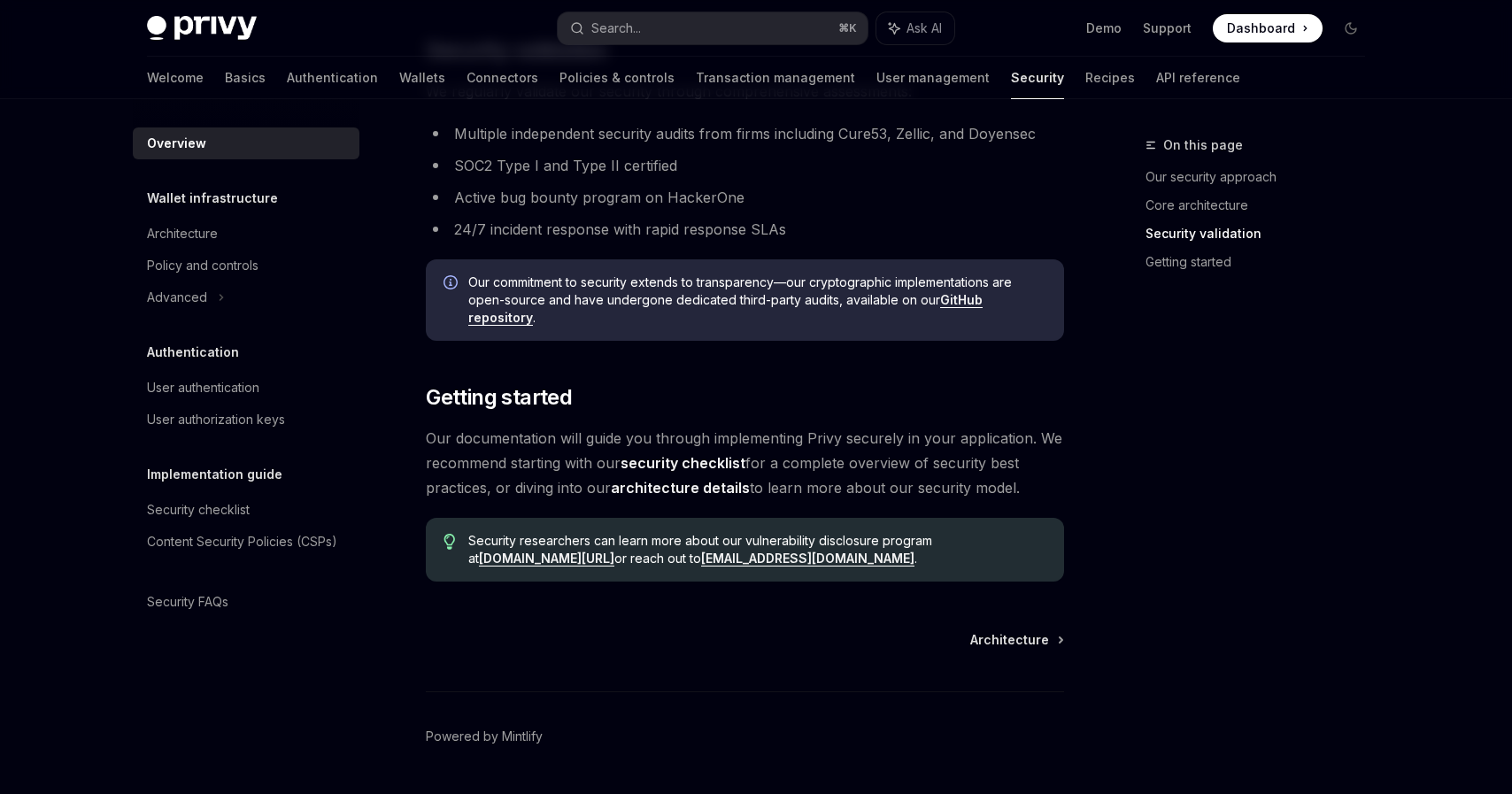
scroll to position [1245, 0]
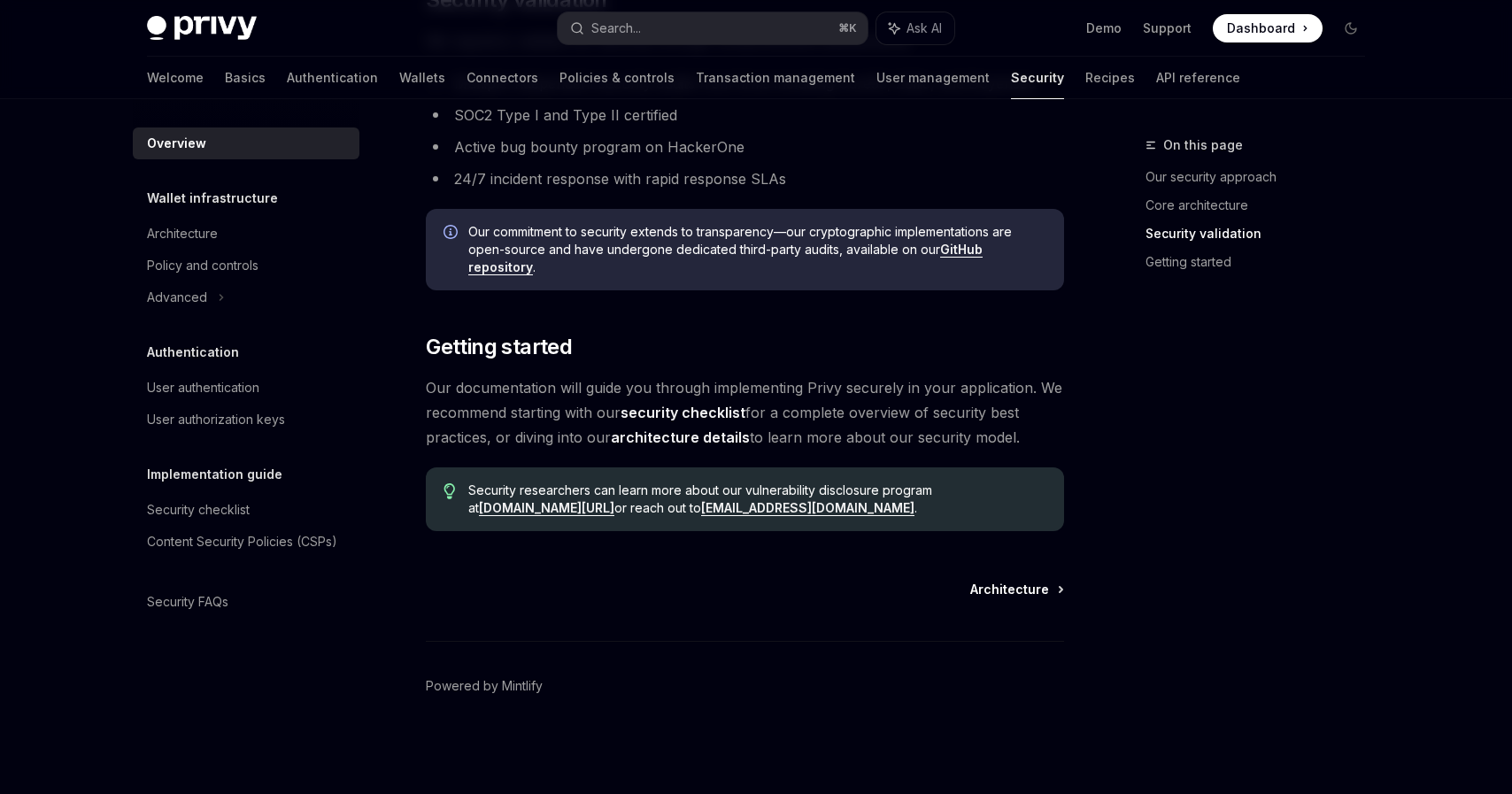
click at [1014, 590] on span "Architecture" at bounding box center [1010, 590] width 79 height 18
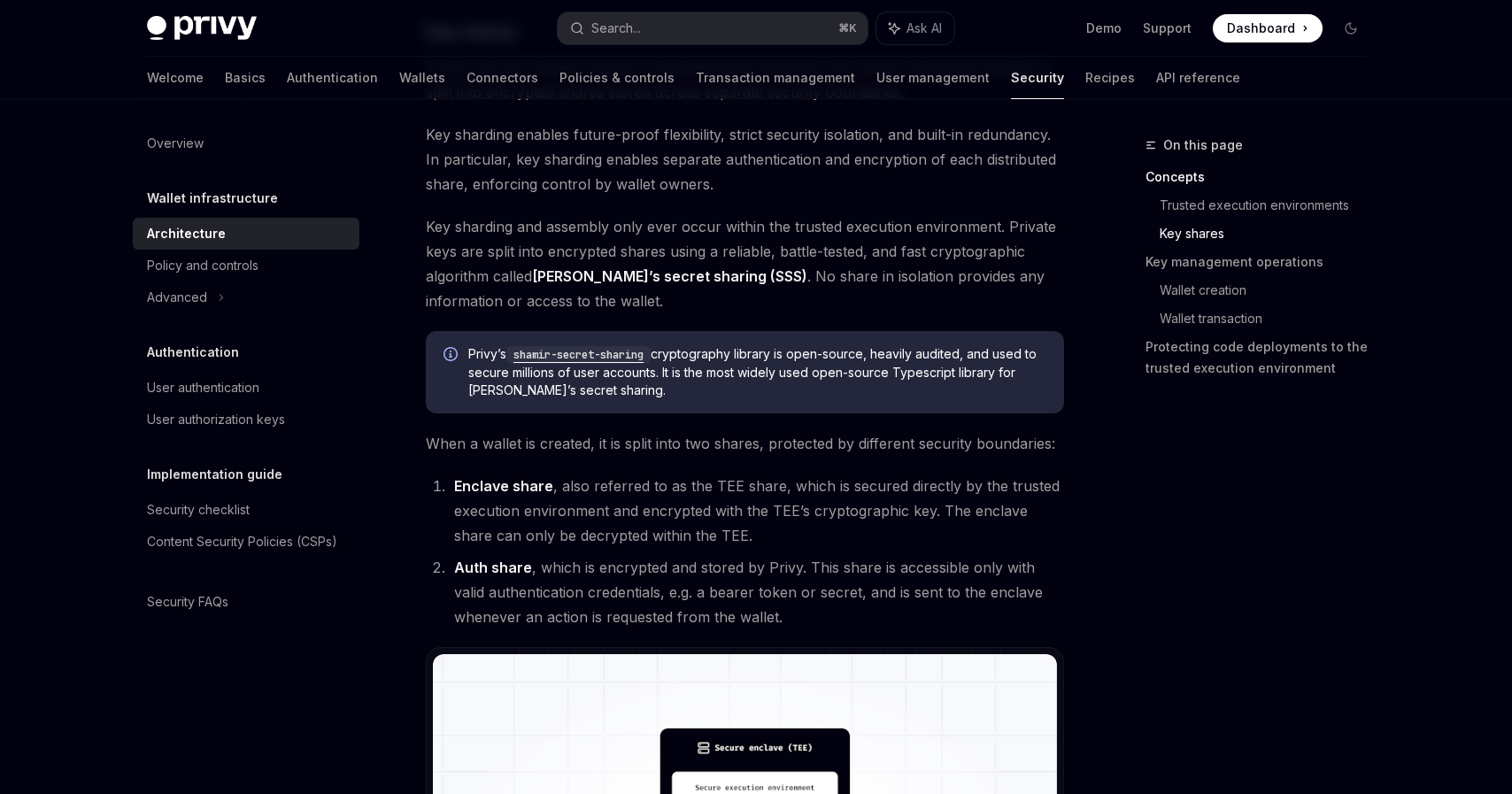
scroll to position [905, 0]
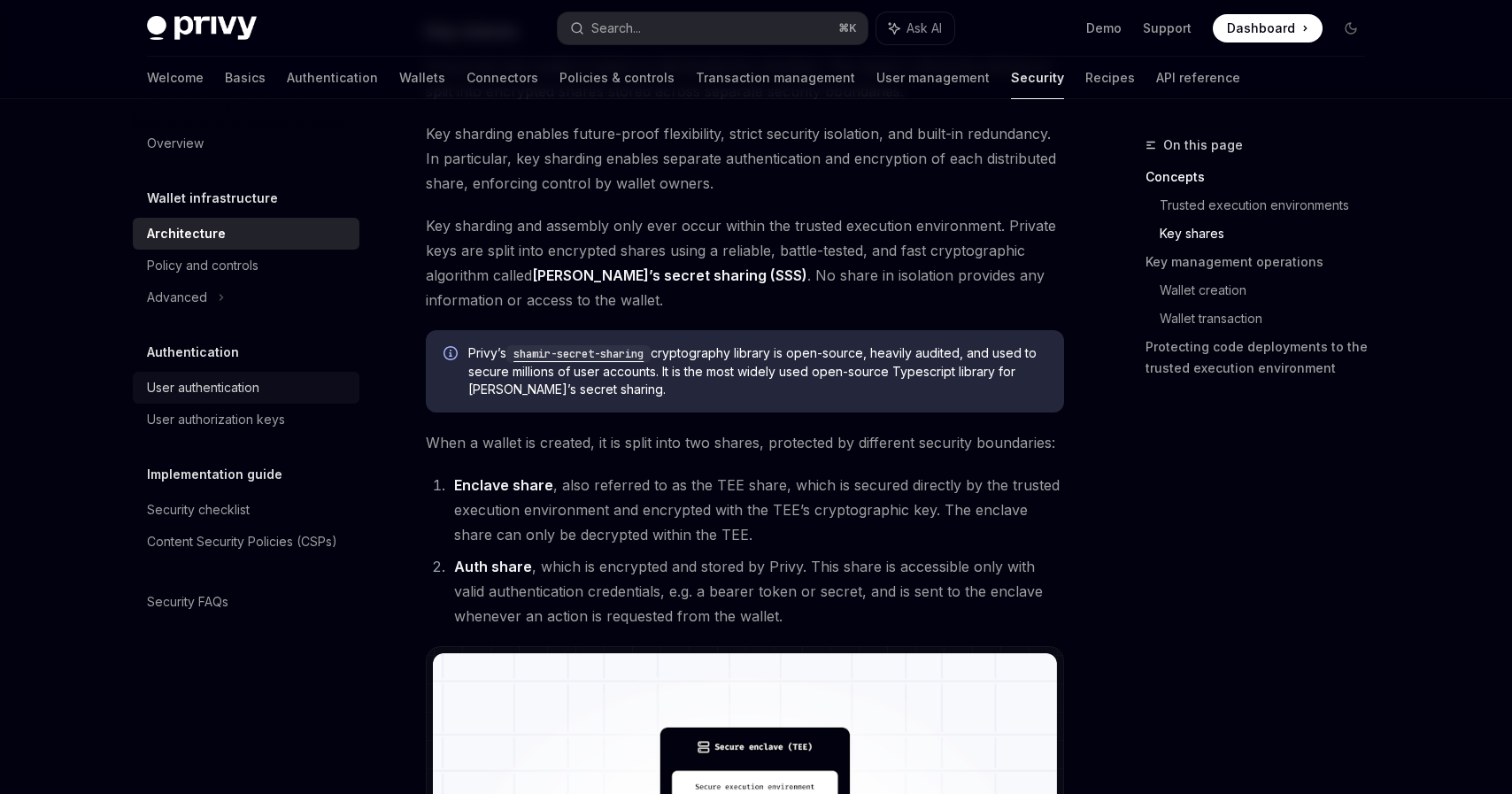
click at [247, 386] on div "User authentication" at bounding box center [203, 388] width 112 height 22
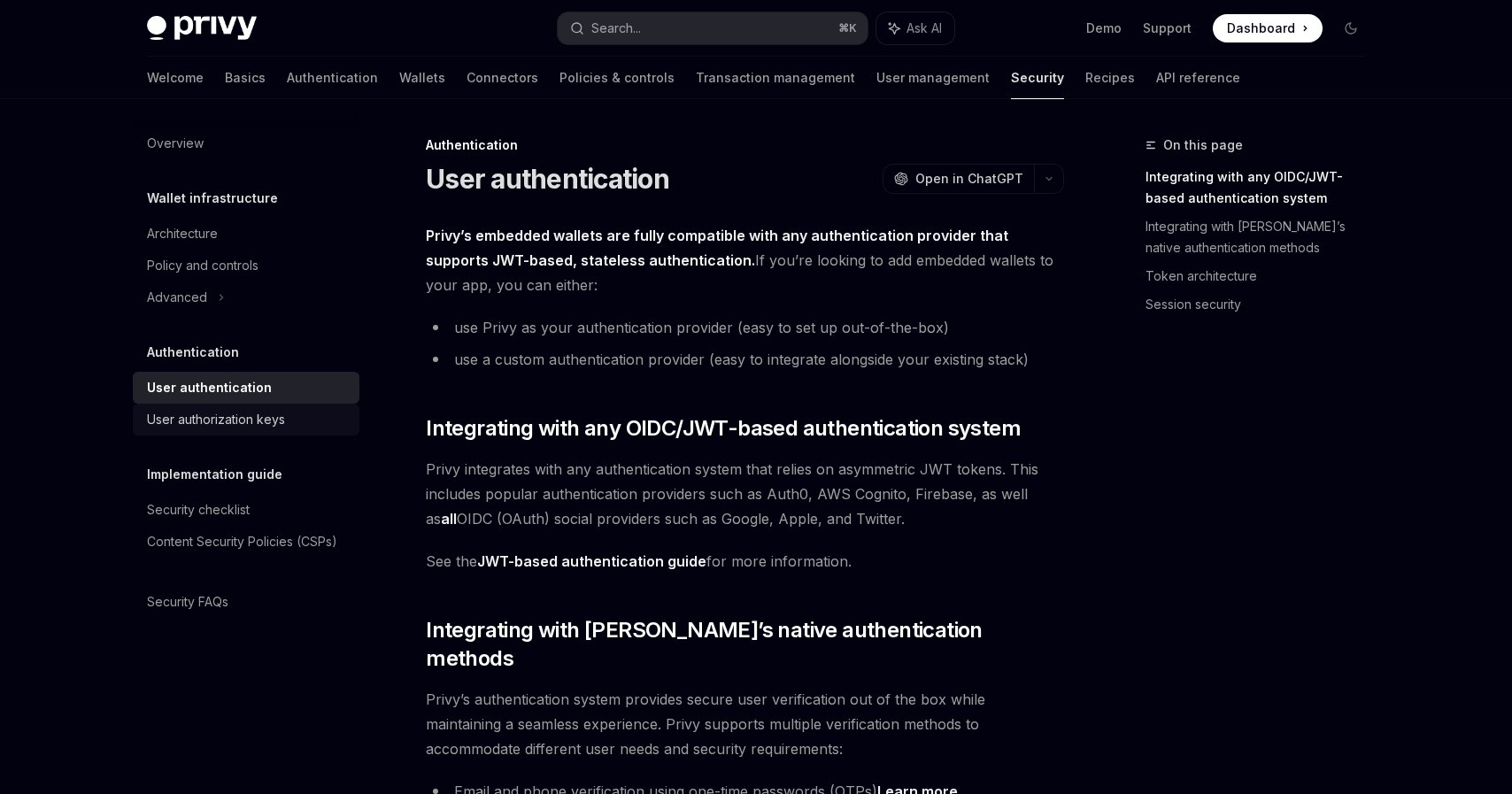
click at [286, 430] on link "User authorization keys" at bounding box center [247, 419] width 227 height 32
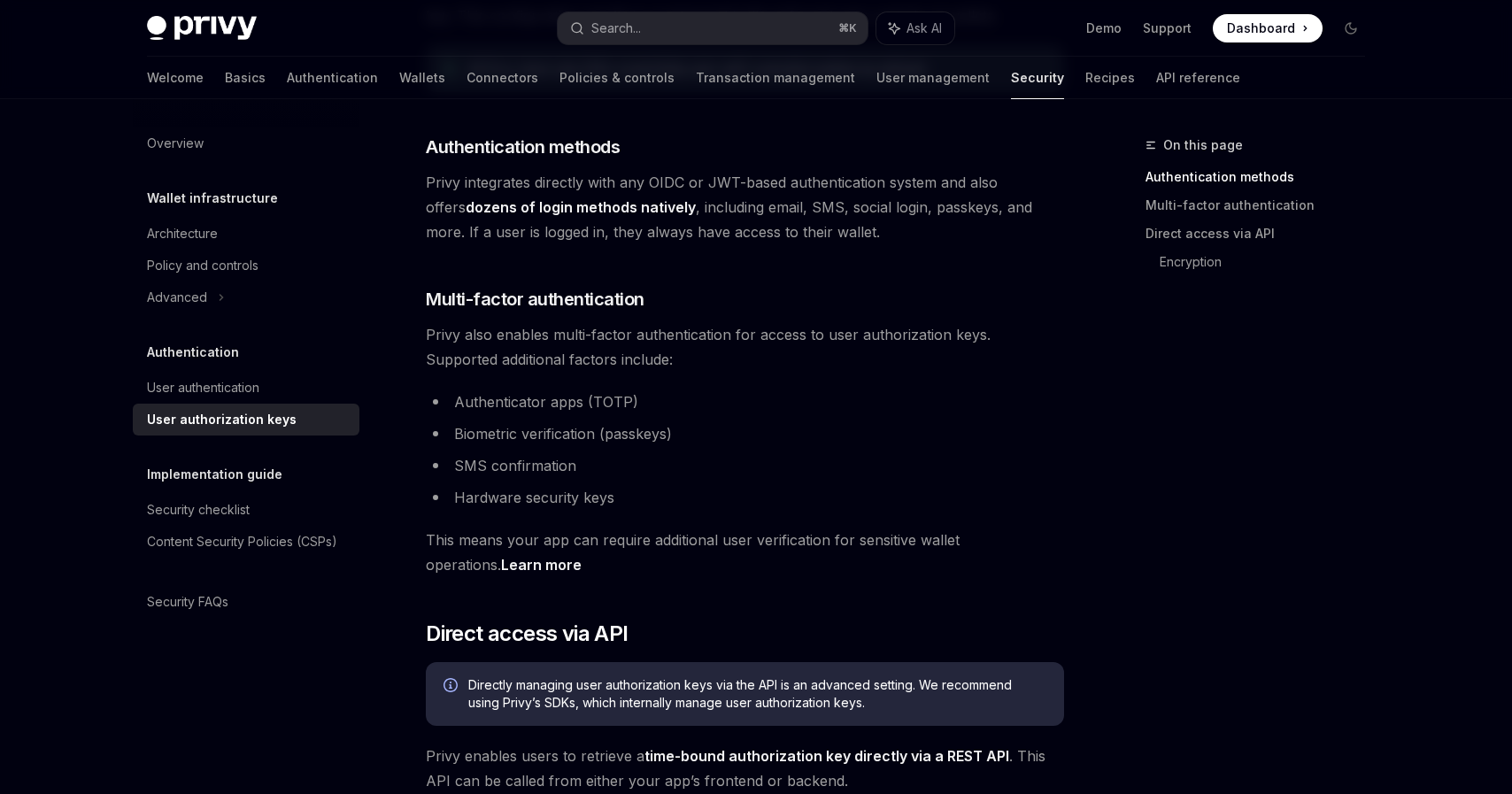
scroll to position [378, 0]
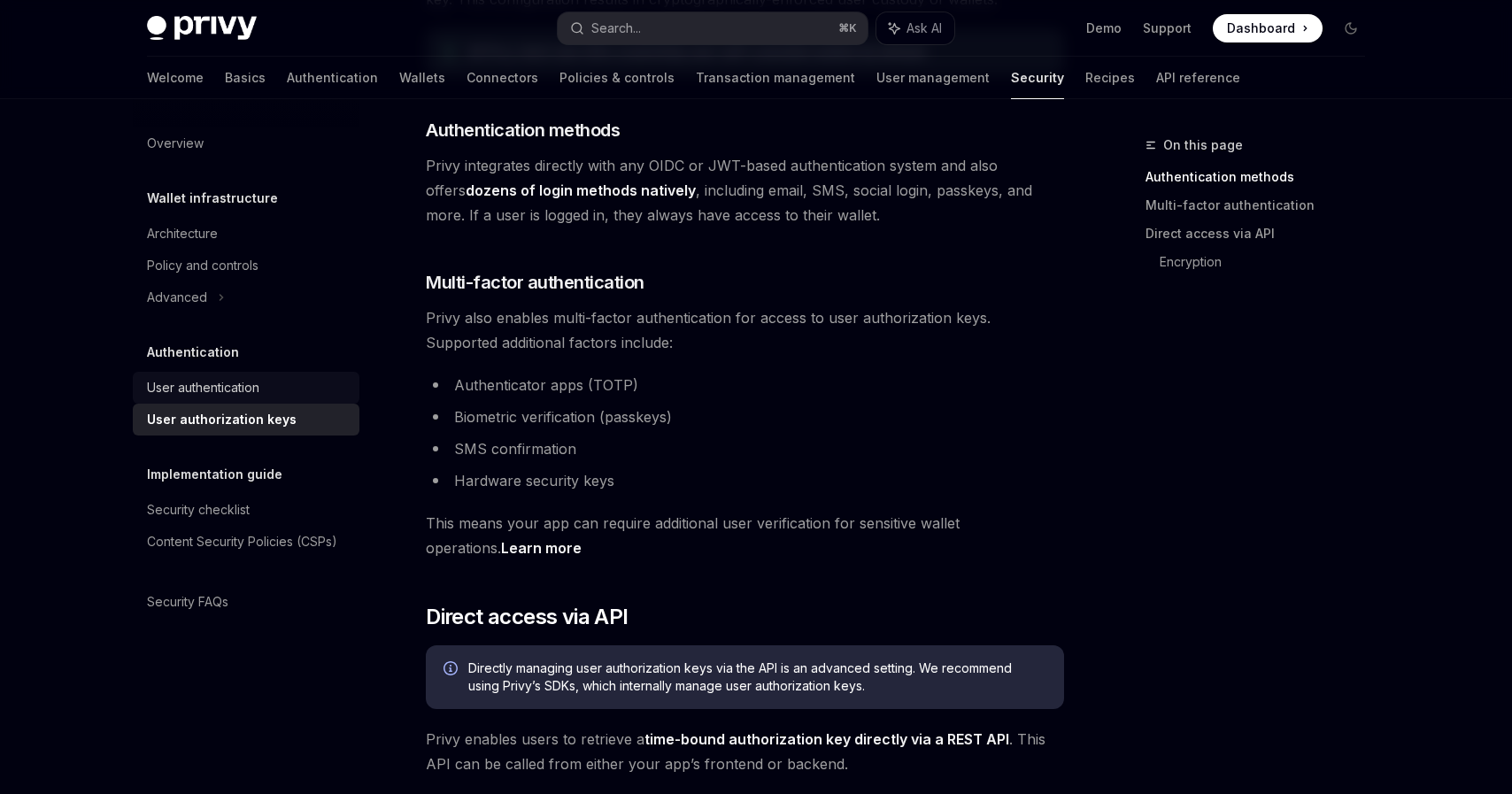
click at [225, 401] on link "User authentication" at bounding box center [247, 388] width 227 height 32
type textarea "*"
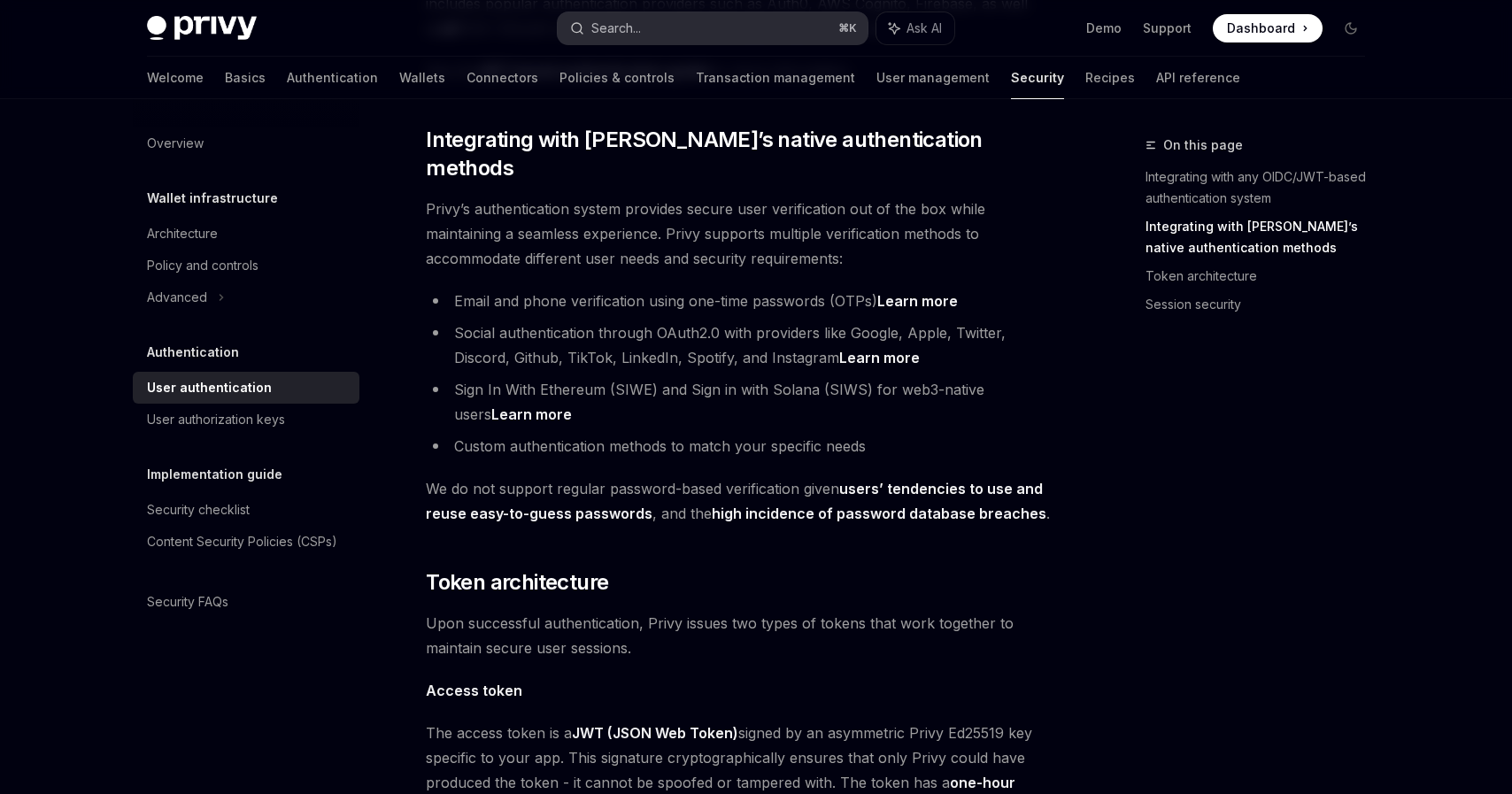
scroll to position [492, 0]
click at [714, 44] on div "Privy Docs home page Search... ⌘ K Ask AI Demo Support Dashboard Dashboard Sear…" at bounding box center [756, 28] width 1218 height 56
click at [714, 30] on button "Search... ⌘ K" at bounding box center [712, 29] width 310 height 32
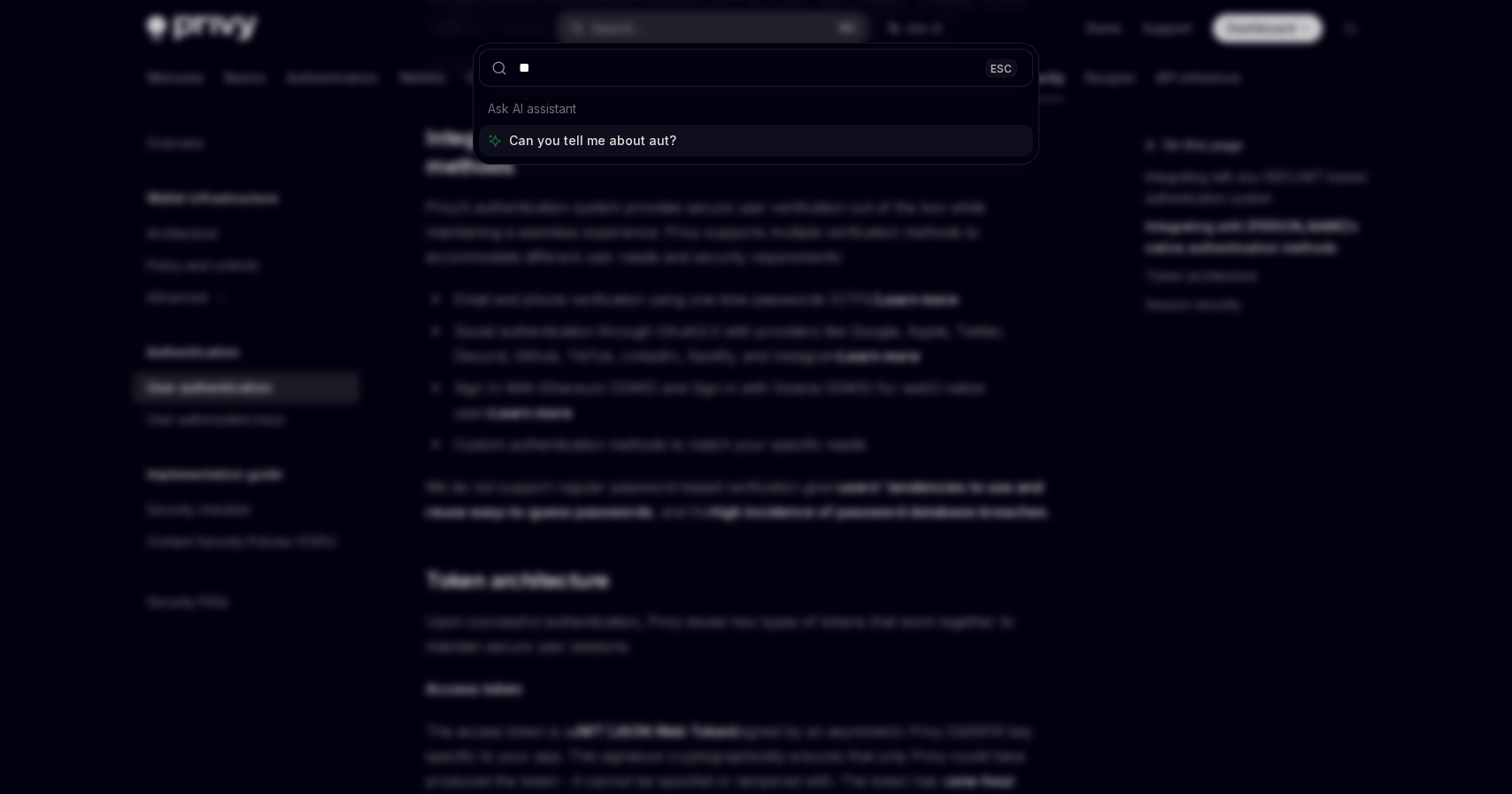
type input "*"
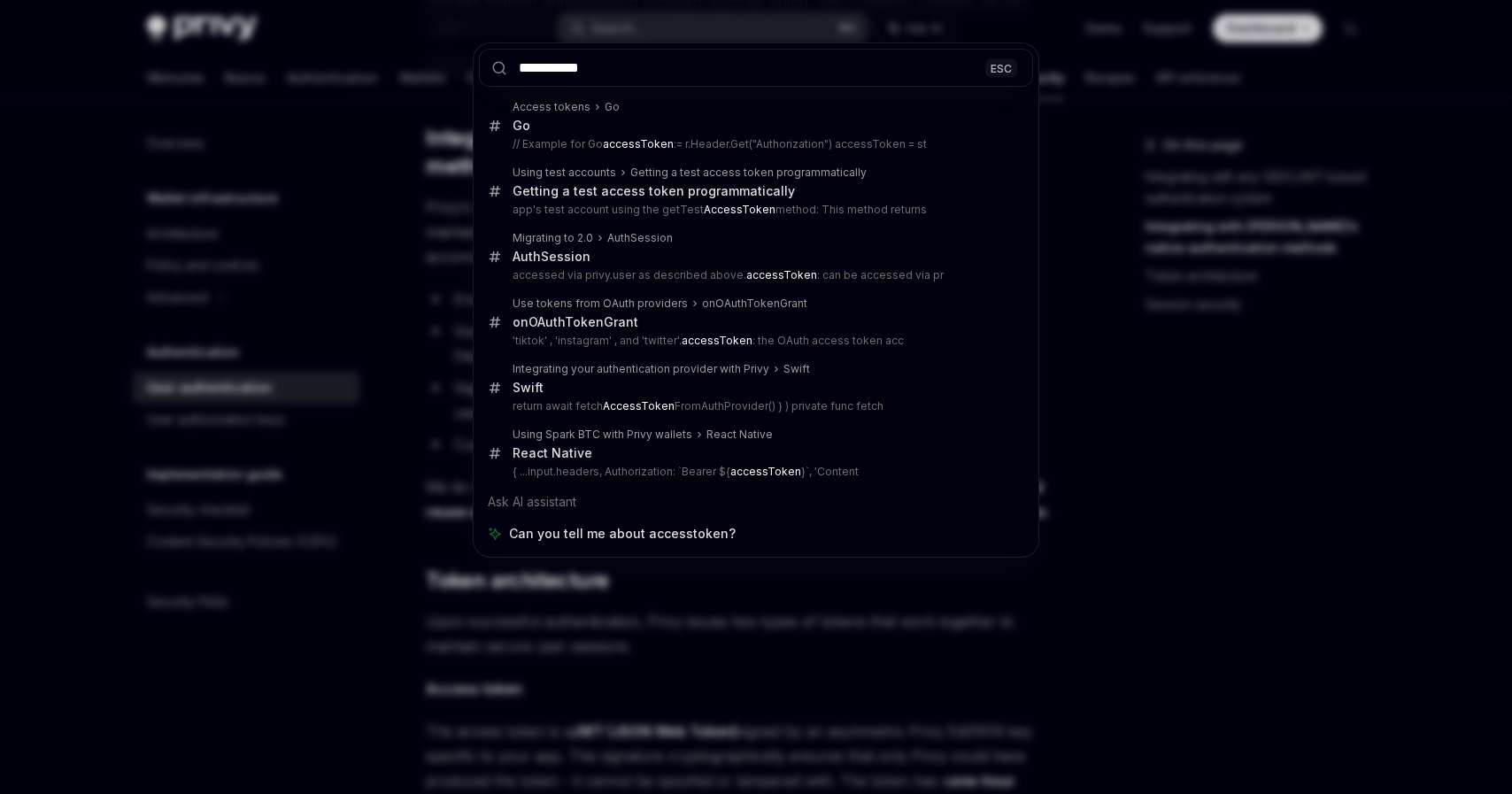
click at [561, 68] on input "**********" at bounding box center [756, 67] width 554 height 38
type input "**********"
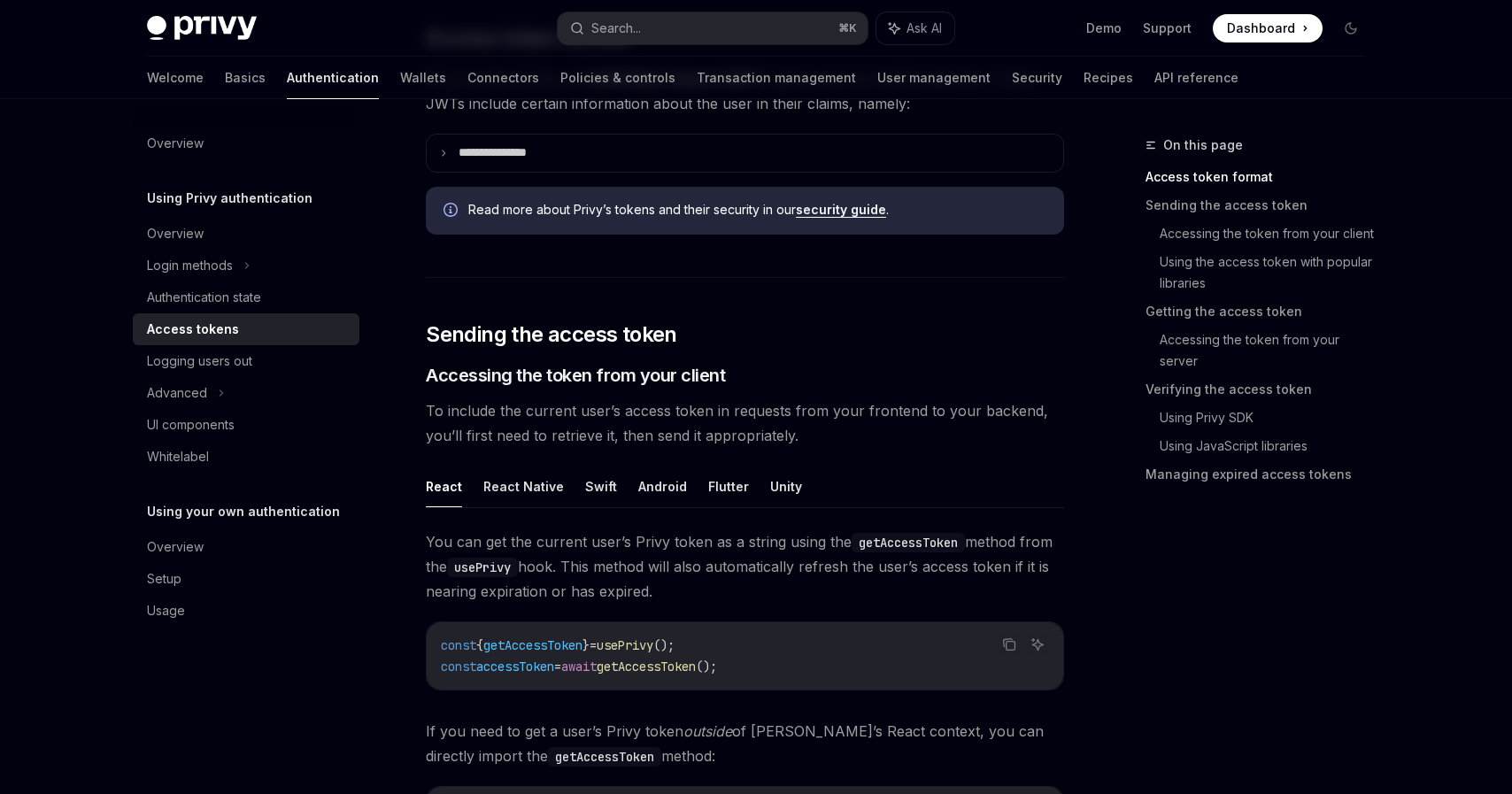
scroll to position [100, 0]
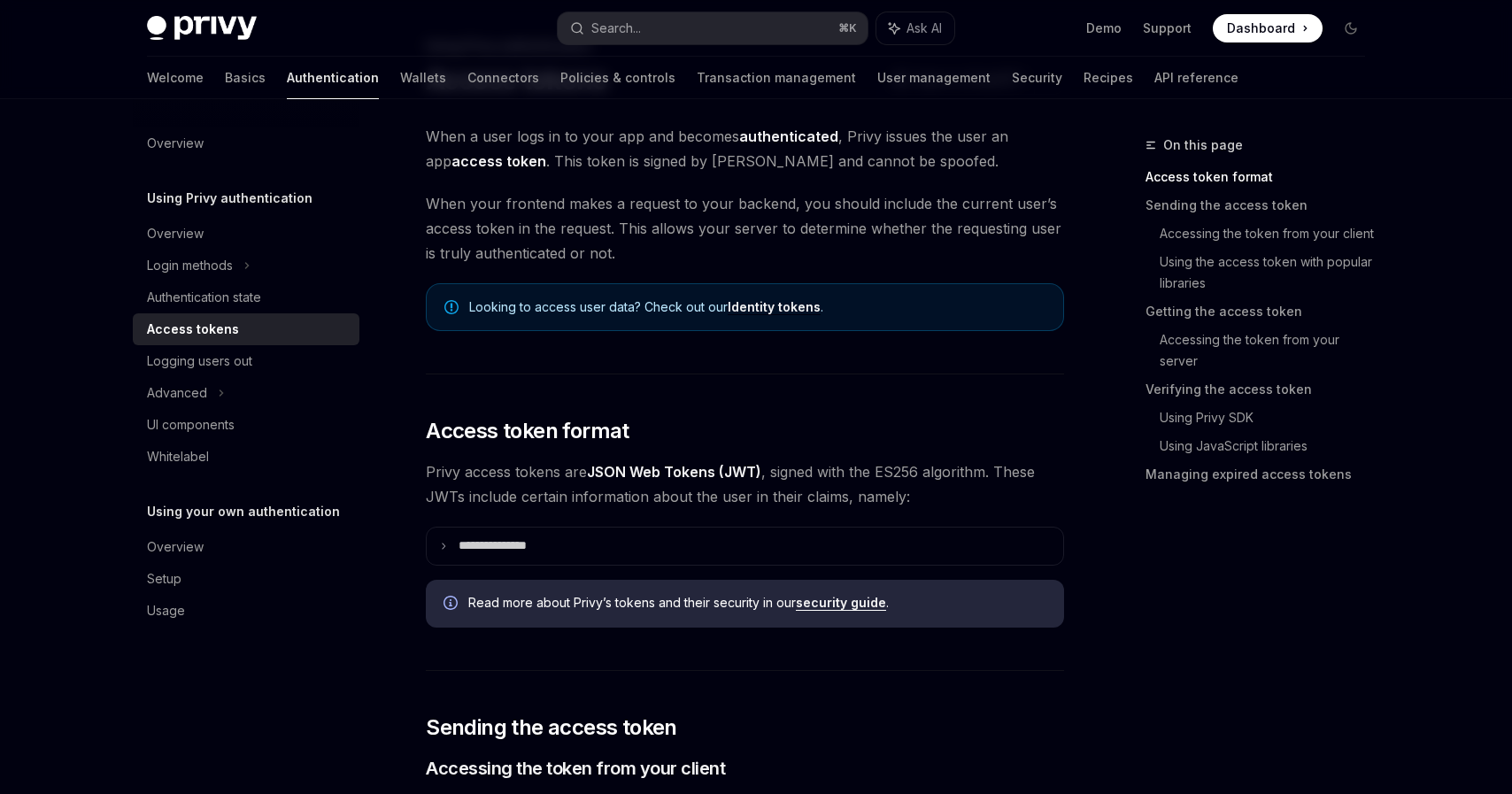
click at [601, 135] on span "When a user logs in to your app and becomes authenticated , Privy issues the us…" at bounding box center [745, 149] width 638 height 49
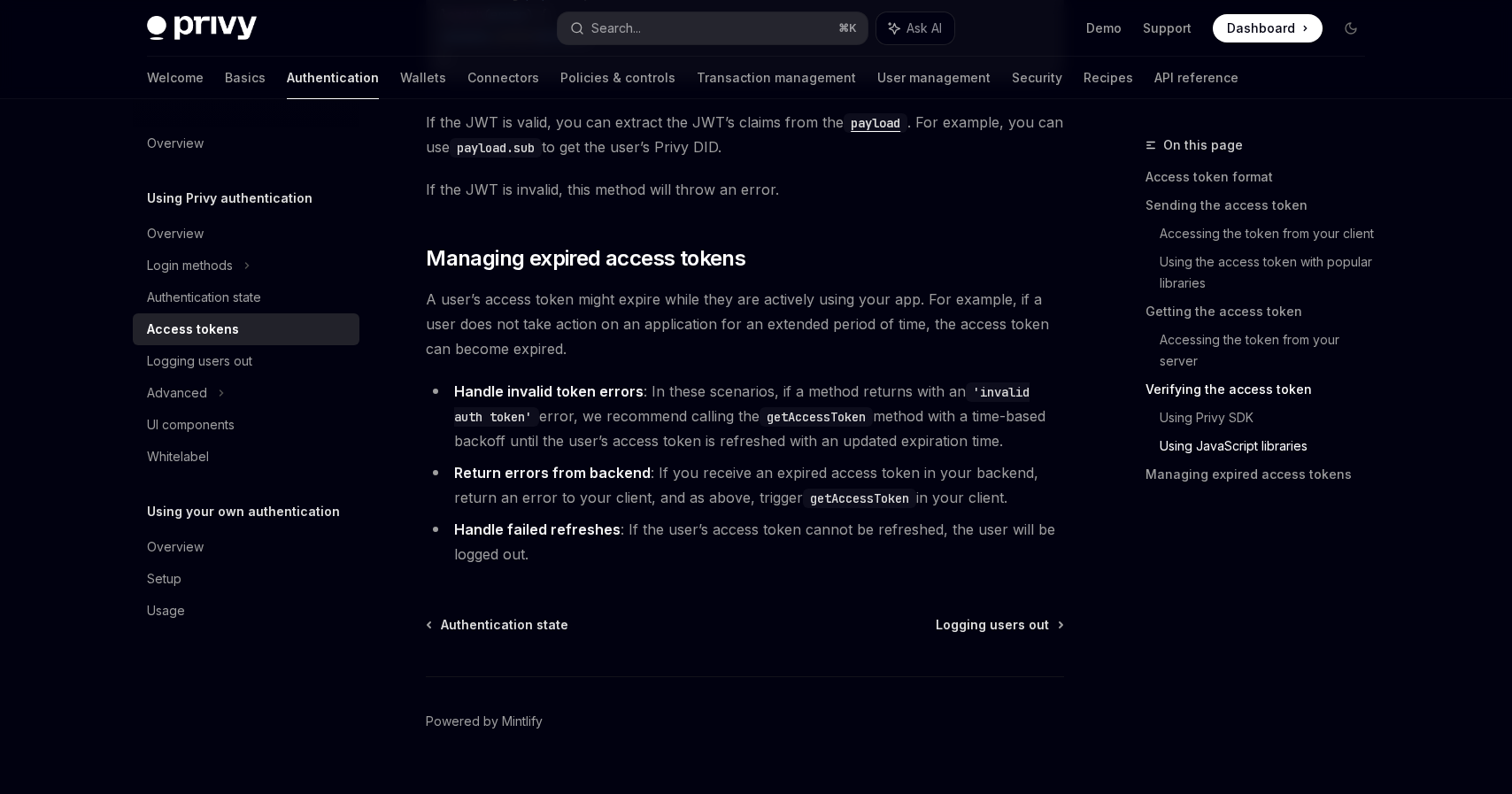
scroll to position [4588, 0]
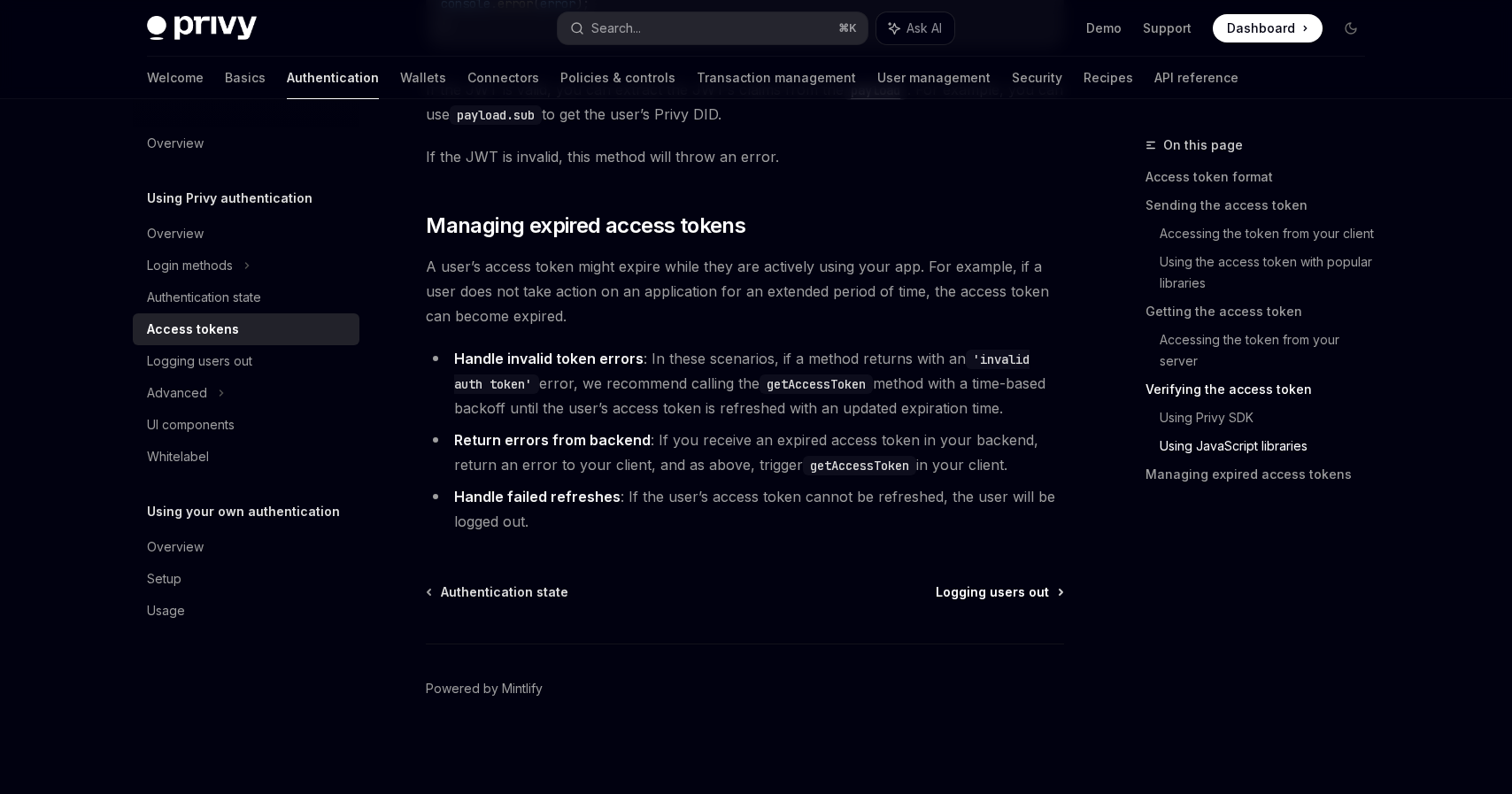
click at [1041, 594] on span "Logging users out" at bounding box center [992, 592] width 113 height 18
type textarea "*"
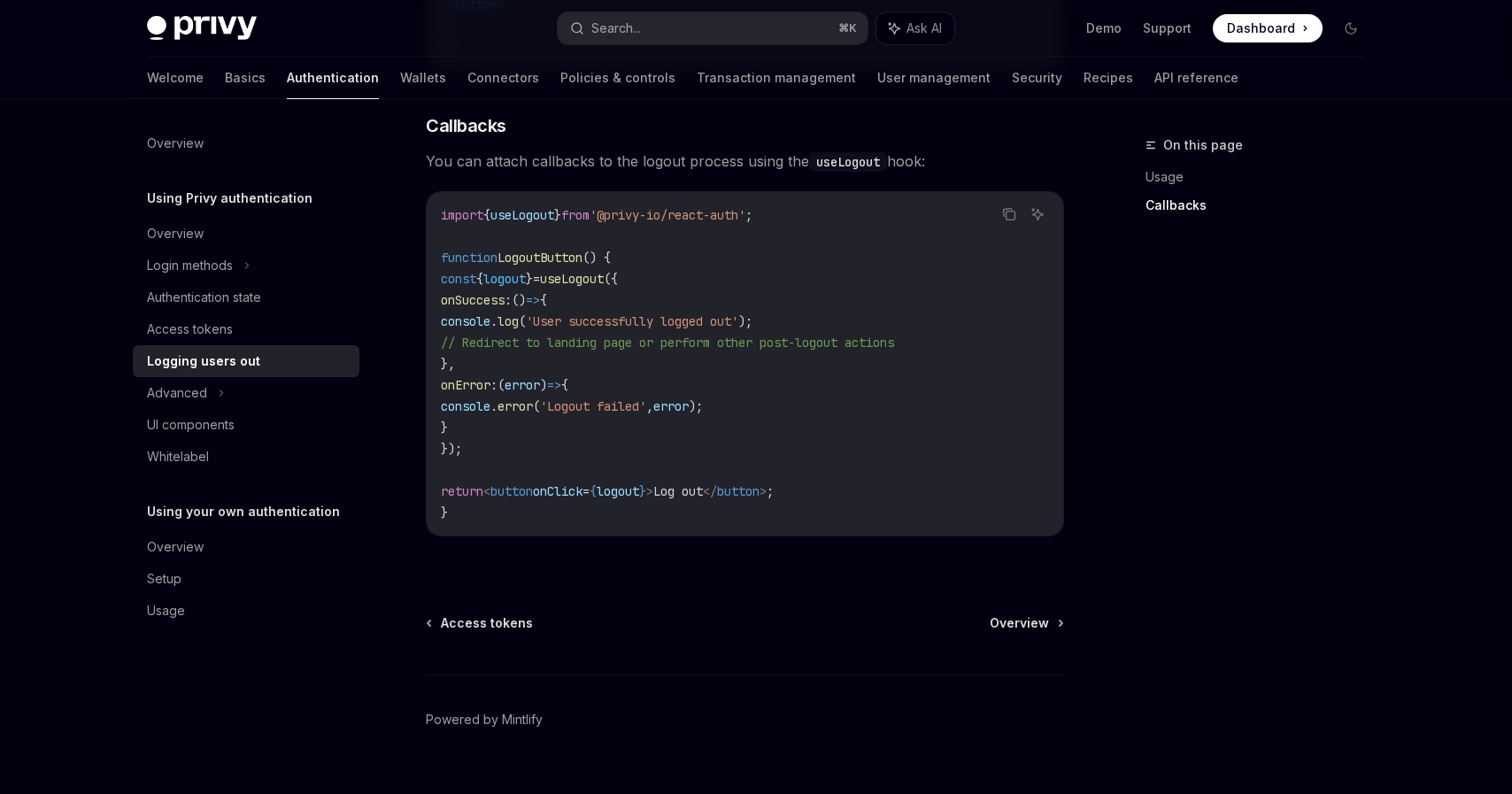
scroll to position [792, 0]
